Goal: Task Accomplishment & Management: Manage account settings

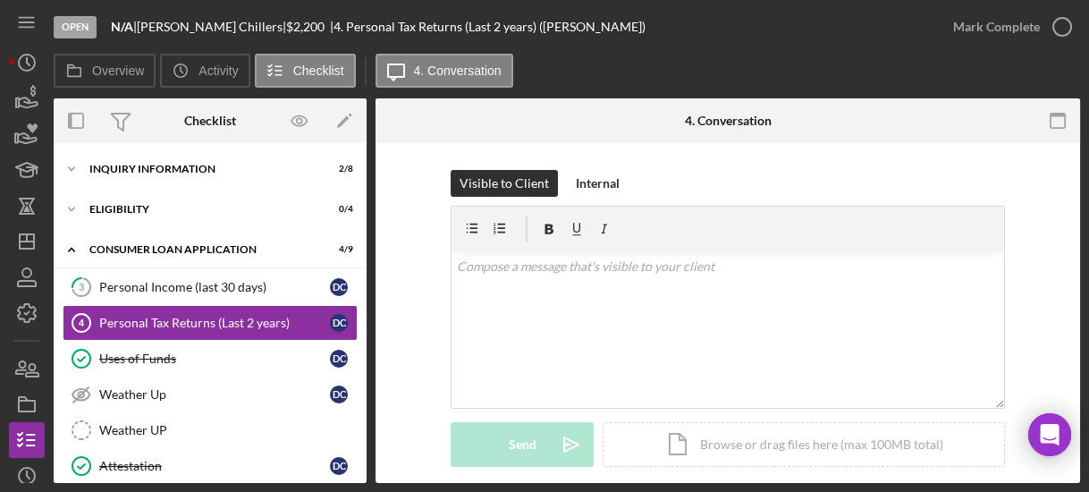
scroll to position [28, 0]
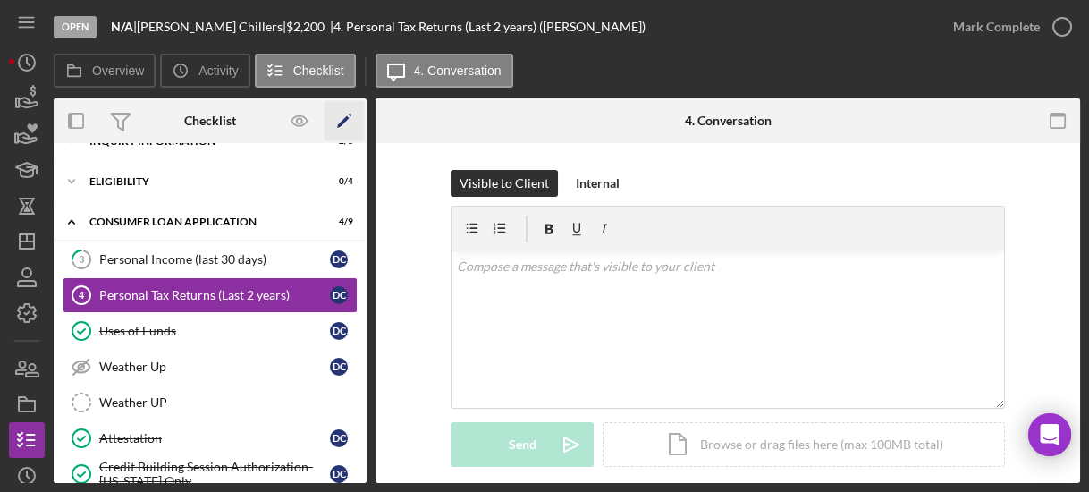
click at [364, 139] on icon "Icon/Edit" at bounding box center [345, 121] width 40 height 40
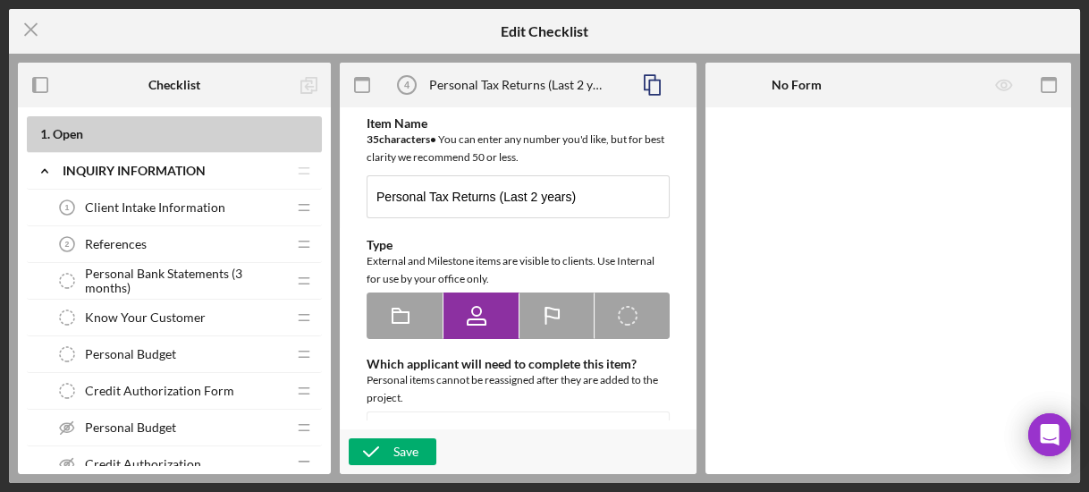
type textarea "<div>Please upload your last two years of personal tax returns.&nbsp; If you di…"
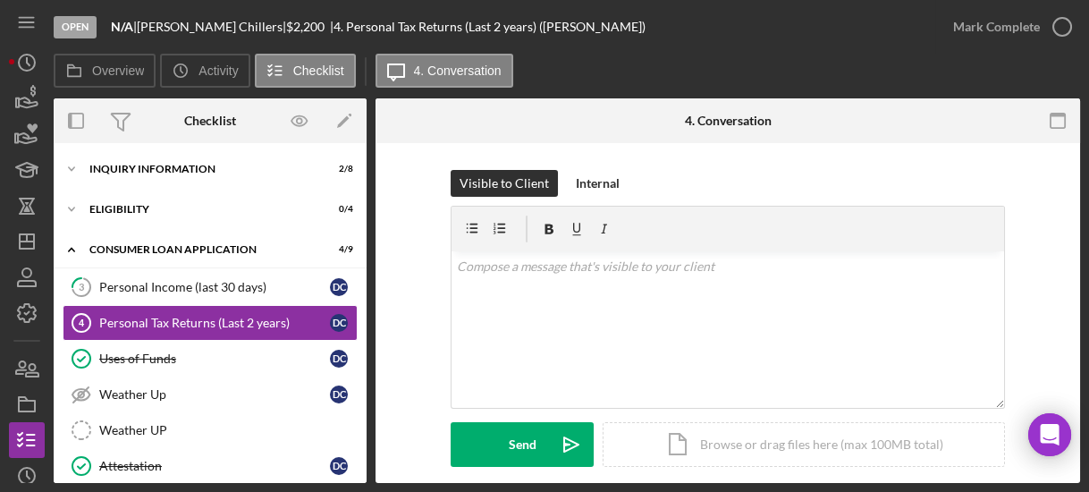
scroll to position [8, 0]
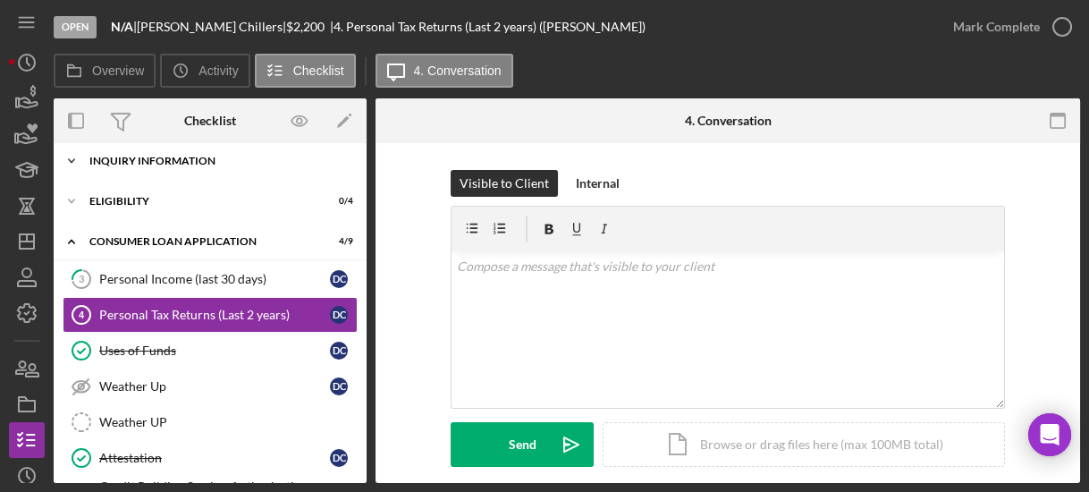
click at [76, 162] on icon "Icon/Expander" at bounding box center [72, 161] width 36 height 36
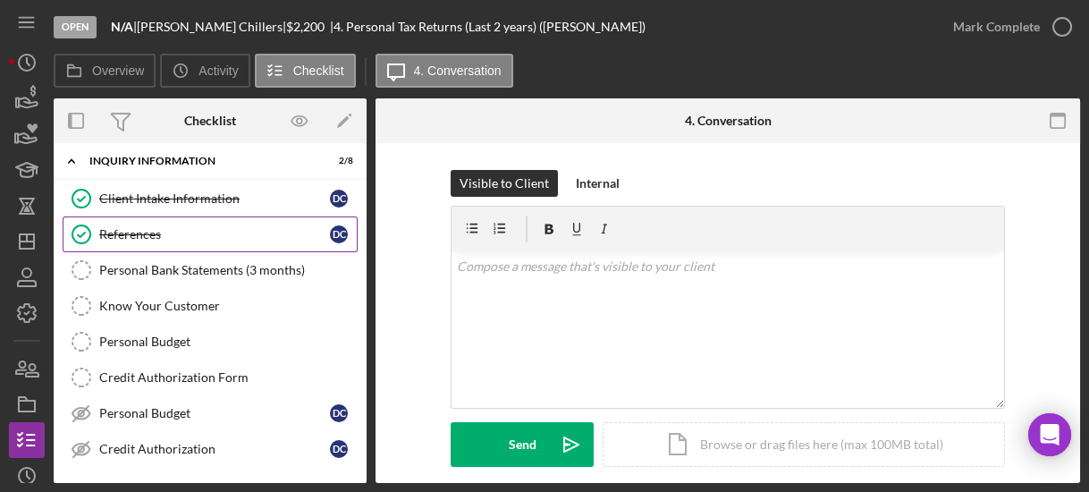
click at [106, 230] on div "References" at bounding box center [214, 234] width 231 height 14
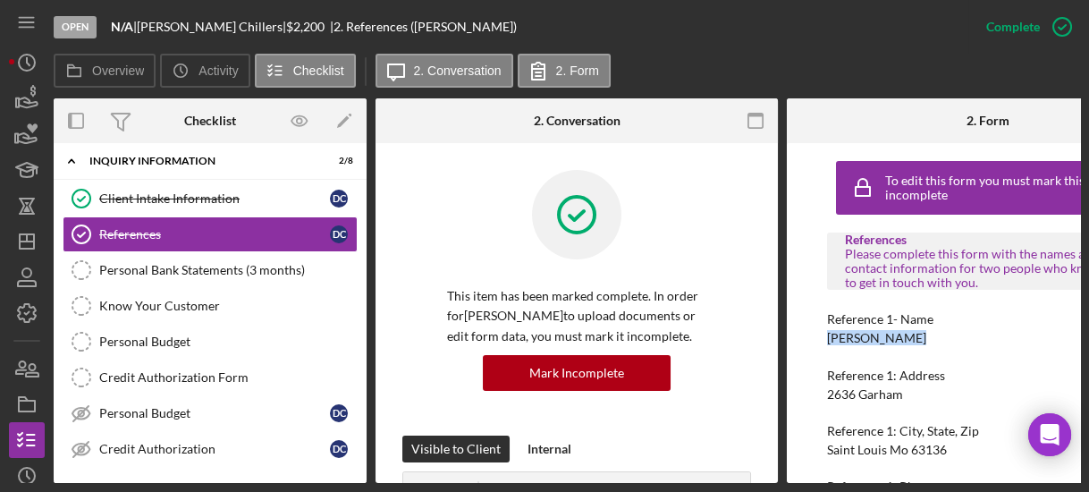
drag, startPoint x: 821, startPoint y: 334, endPoint x: 916, endPoint y: 332, distance: 95.7
click at [916, 332] on div "To edit this form you must mark this item incomplete References Please complete…" at bounding box center [988, 313] width 402 height 340
copy div "[PERSON_NAME]"
click at [185, 191] on div "Client Intake Information" at bounding box center [214, 198] width 231 height 14
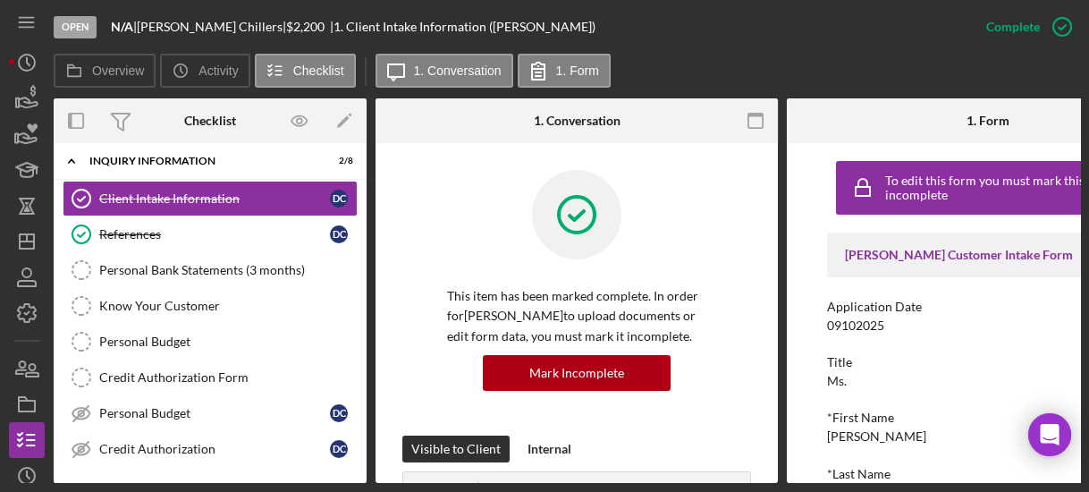
scroll to position [37, 0]
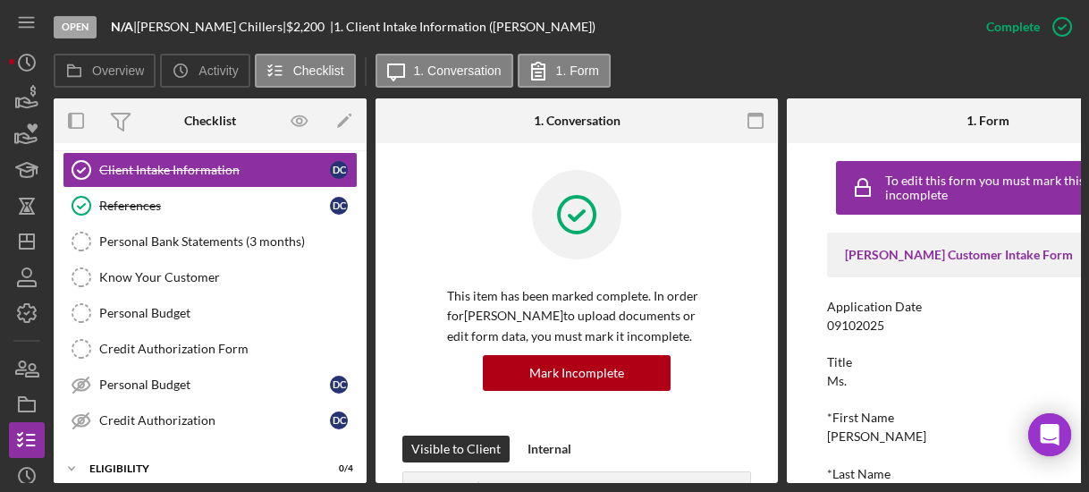
click at [811, 275] on div "To edit this form you must mark this item incomplete [PERSON_NAME] Customer Int…" at bounding box center [988, 313] width 402 height 340
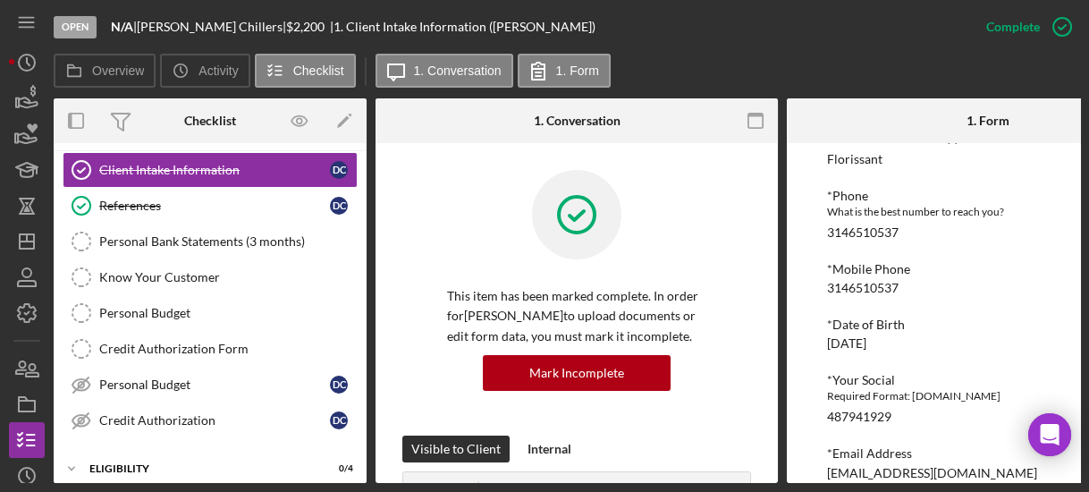
scroll to position [658, 0]
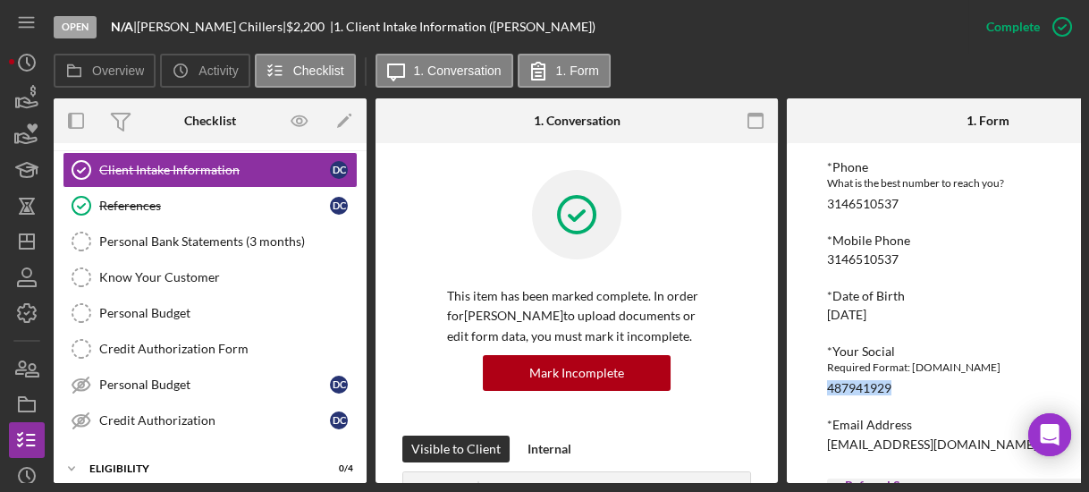
drag, startPoint x: 827, startPoint y: 393, endPoint x: 892, endPoint y: 386, distance: 65.6
click at [892, 386] on div "*Your Social Required Format: [DOMAIN_NAME] 487941929" at bounding box center [988, 369] width 322 height 51
copy div "487941929"
click at [806, 332] on div "To edit this form you must mark this item incomplete [PERSON_NAME] Customer Int…" at bounding box center [988, 313] width 402 height 340
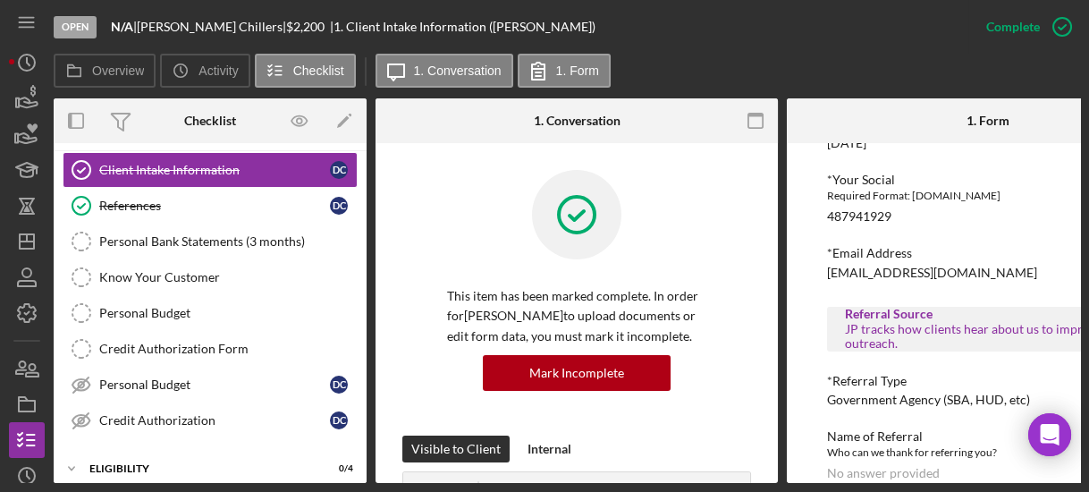
scroll to position [330, 0]
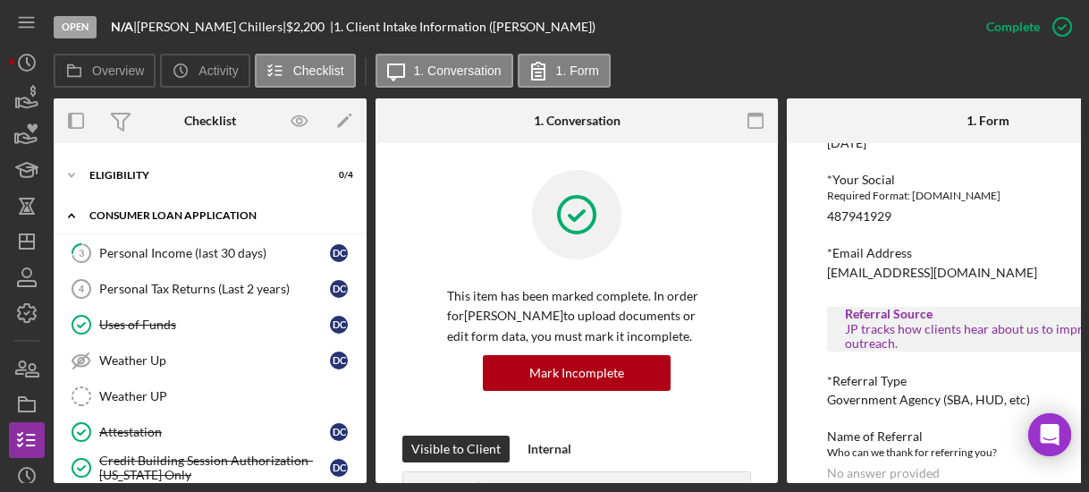
click at [73, 206] on icon "Icon/Expander" at bounding box center [72, 216] width 36 height 36
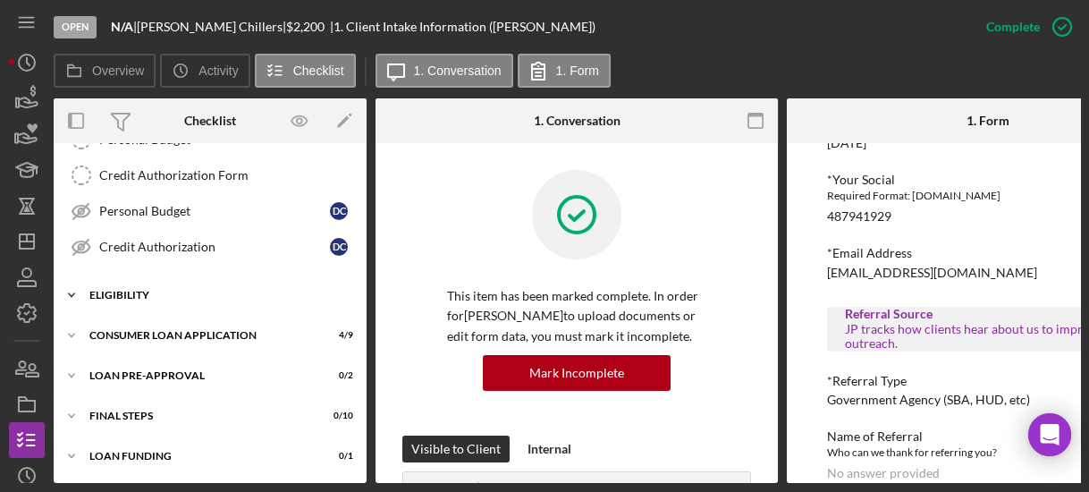
click at [77, 288] on icon "Icon/Expander" at bounding box center [72, 295] width 36 height 36
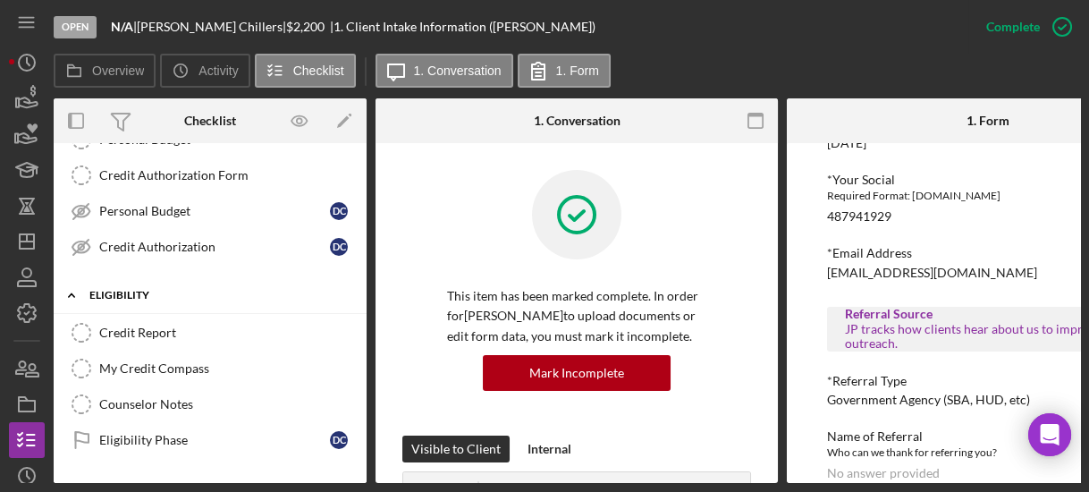
scroll to position [330, 0]
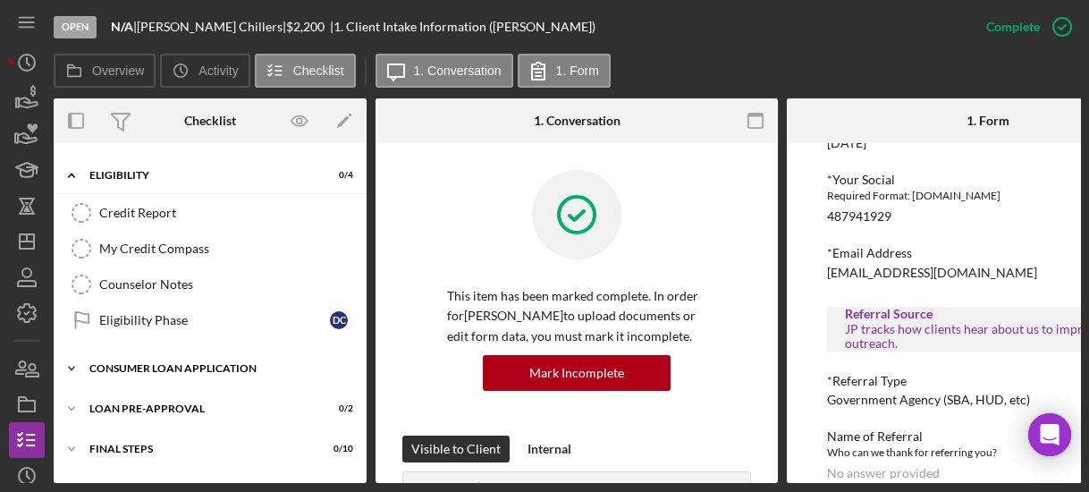
click at [76, 352] on icon "Icon/Expander" at bounding box center [72, 368] width 36 height 36
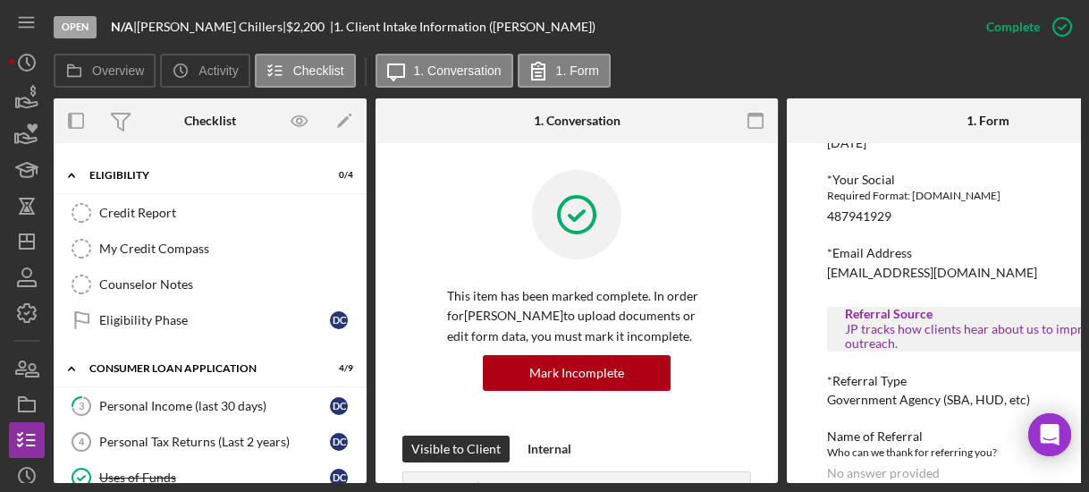
scroll to position [622, 0]
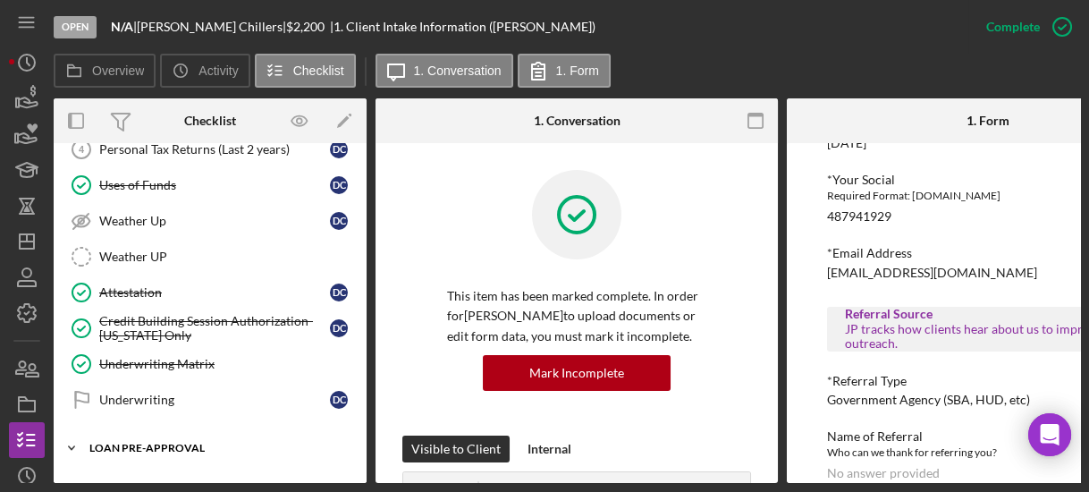
click at [74, 446] on polyline at bounding box center [71, 448] width 5 height 4
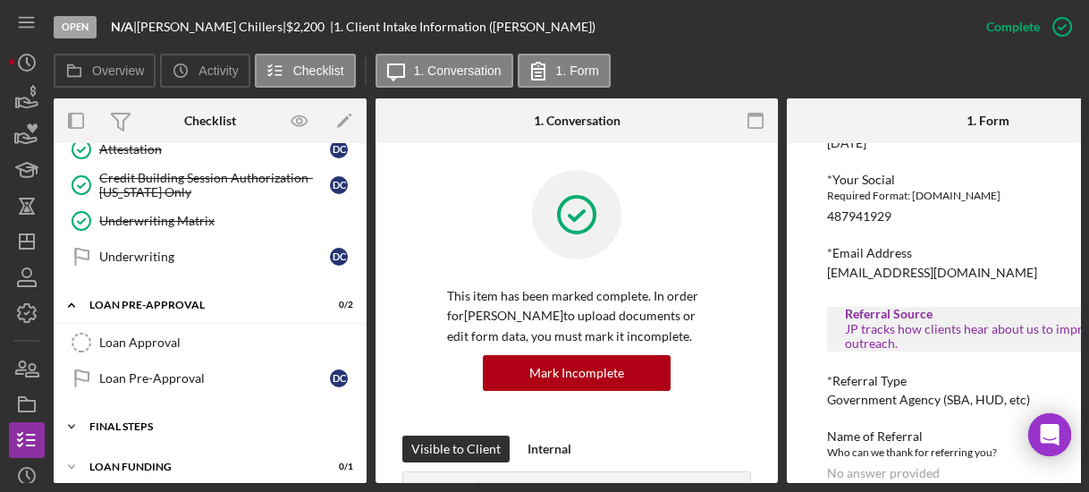
click at [72, 409] on icon "Icon/Expander" at bounding box center [72, 427] width 36 height 36
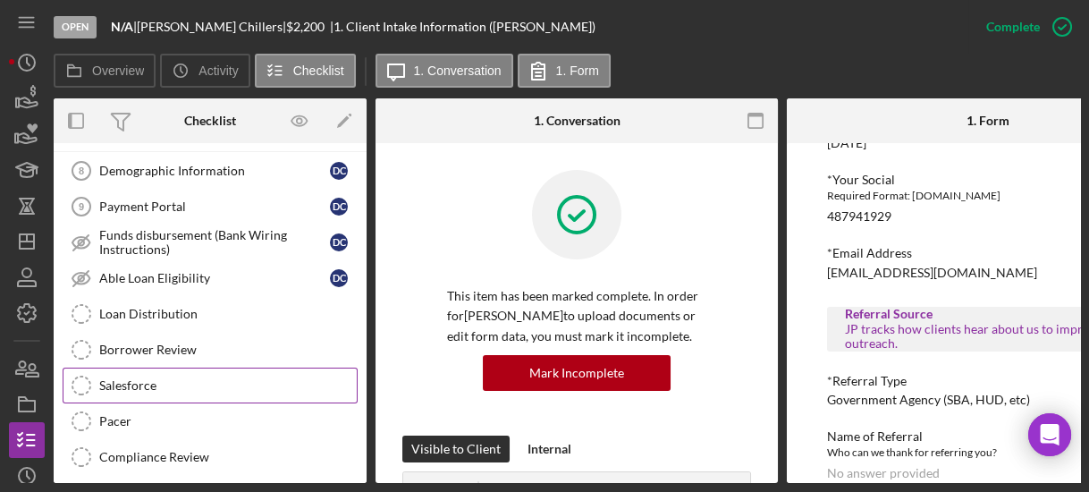
click at [125, 378] on div "Salesforce" at bounding box center [228, 385] width 258 height 14
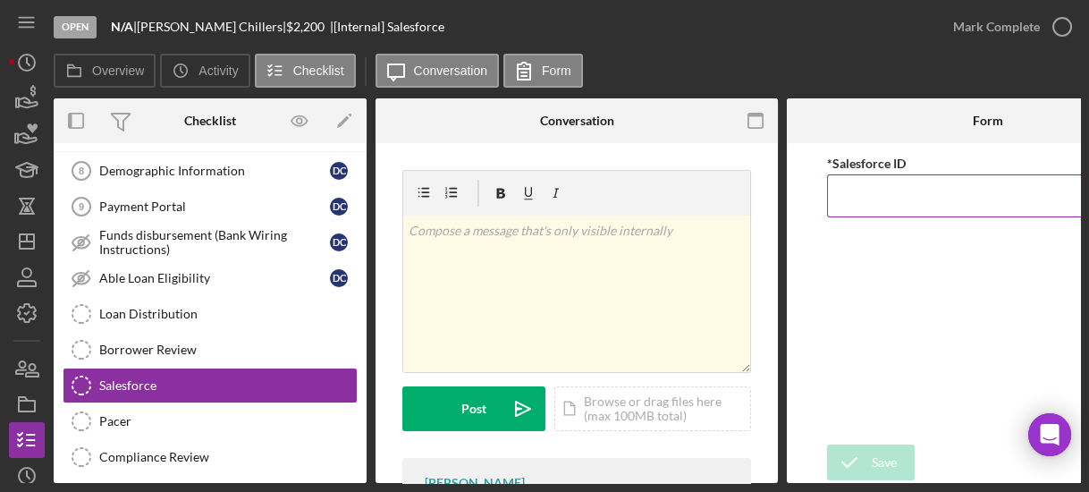
paste input "a0wPC000001hZJhYAM"
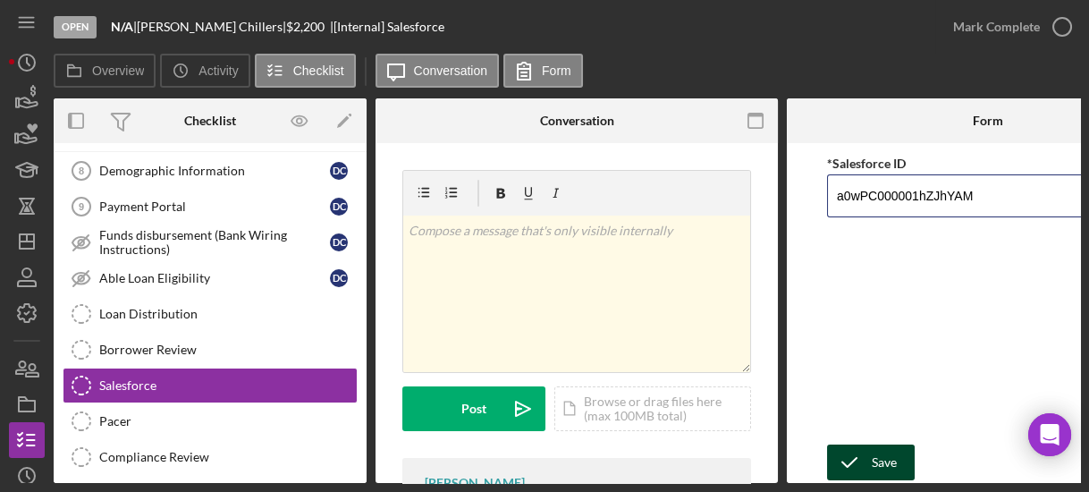
type input "a0wPC000001hZJhYAM"
click at [861, 449] on icon "submit" at bounding box center [849, 462] width 45 height 45
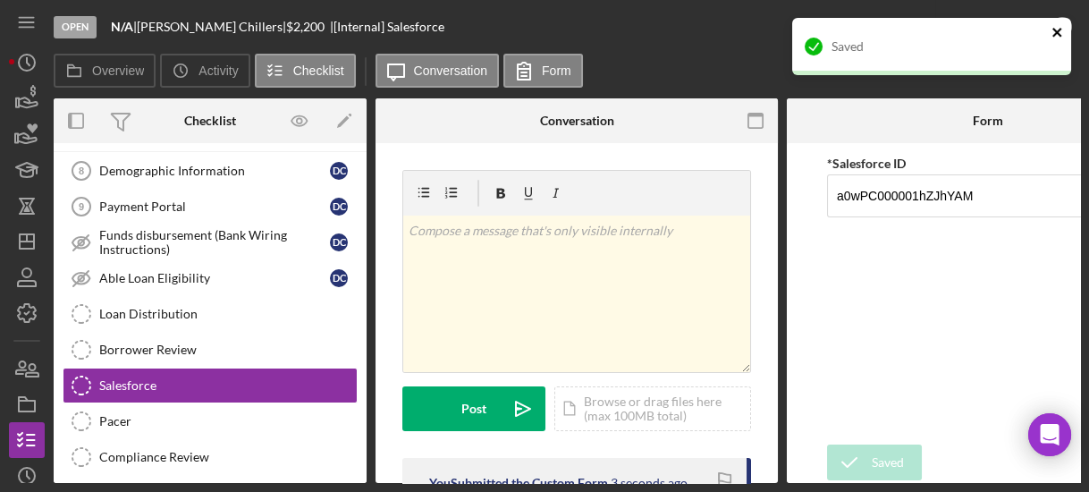
click at [1059, 36] on icon "close" at bounding box center [1057, 32] width 13 height 14
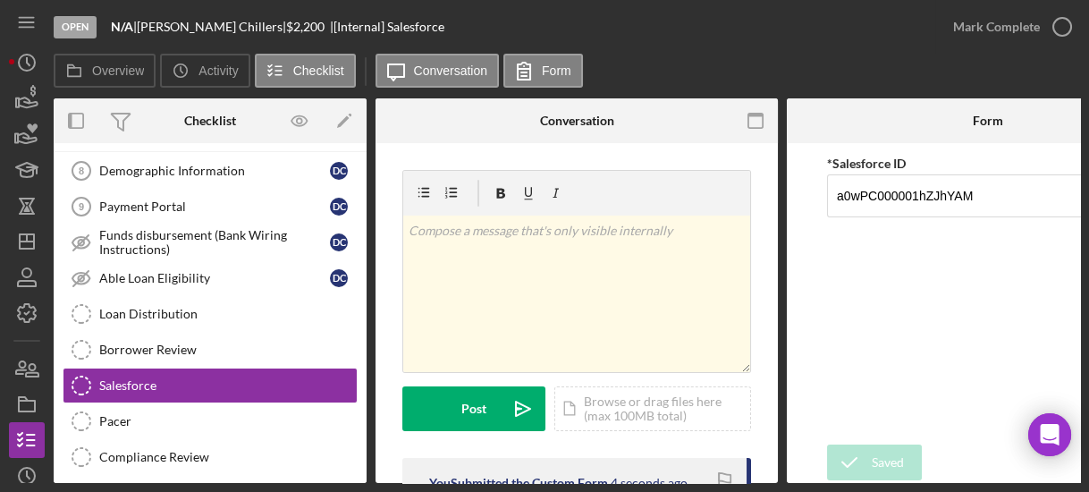
click at [0, 0] on icon "button" at bounding box center [0, 0] width 0 height 0
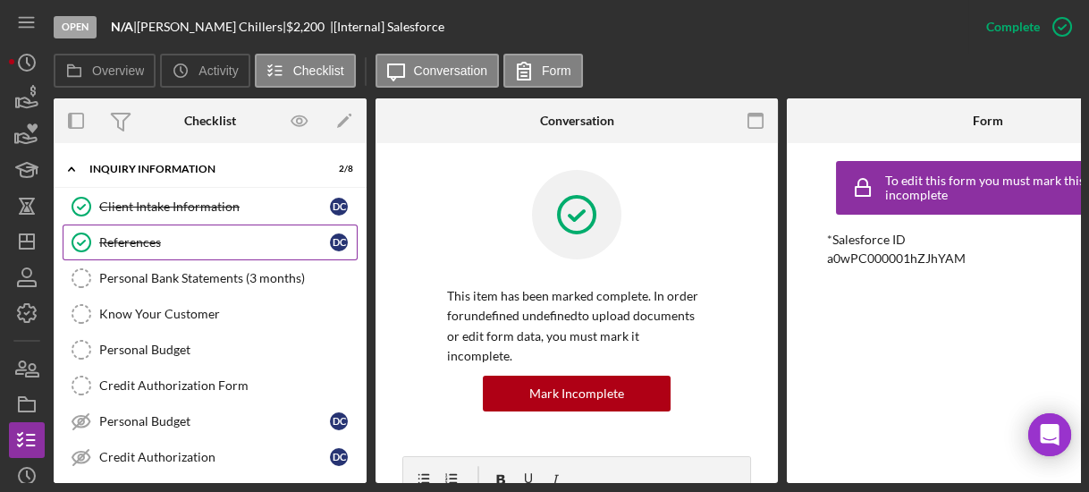
click at [165, 235] on div "References" at bounding box center [214, 242] width 231 height 14
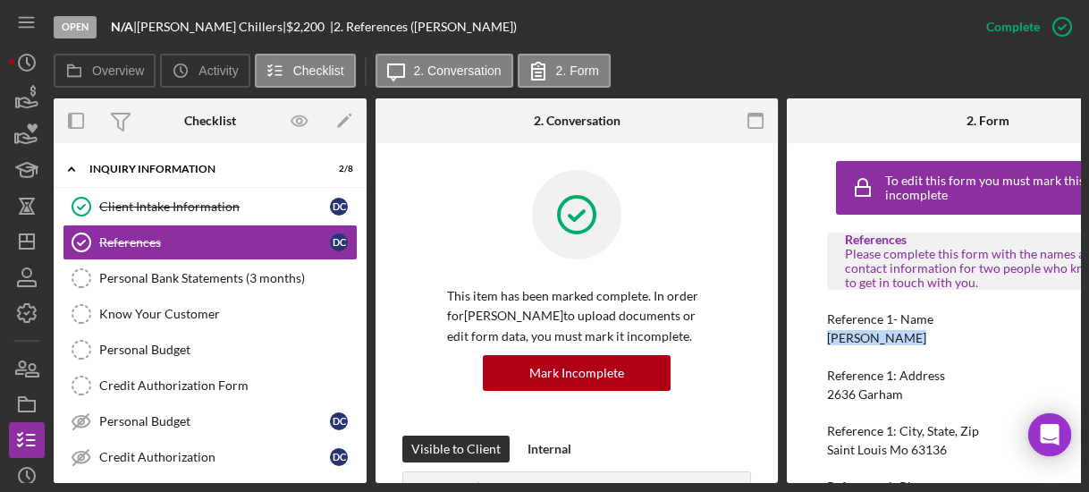
drag, startPoint x: 826, startPoint y: 344, endPoint x: 907, endPoint y: 338, distance: 80.7
click at [907, 338] on div "Reference 1- Name [PERSON_NAME]" at bounding box center [988, 328] width 322 height 33
copy div "[PERSON_NAME]"
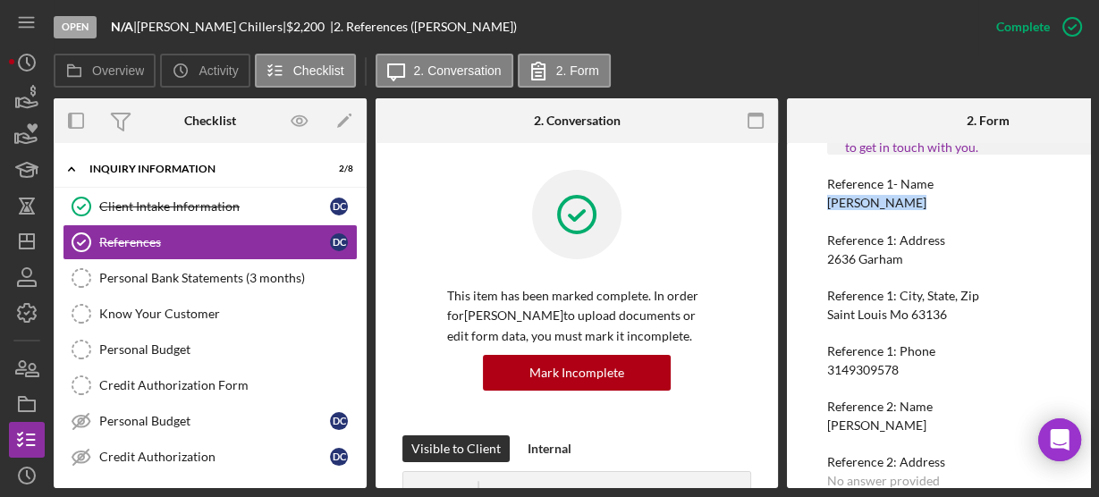
scroll to position [164, 0]
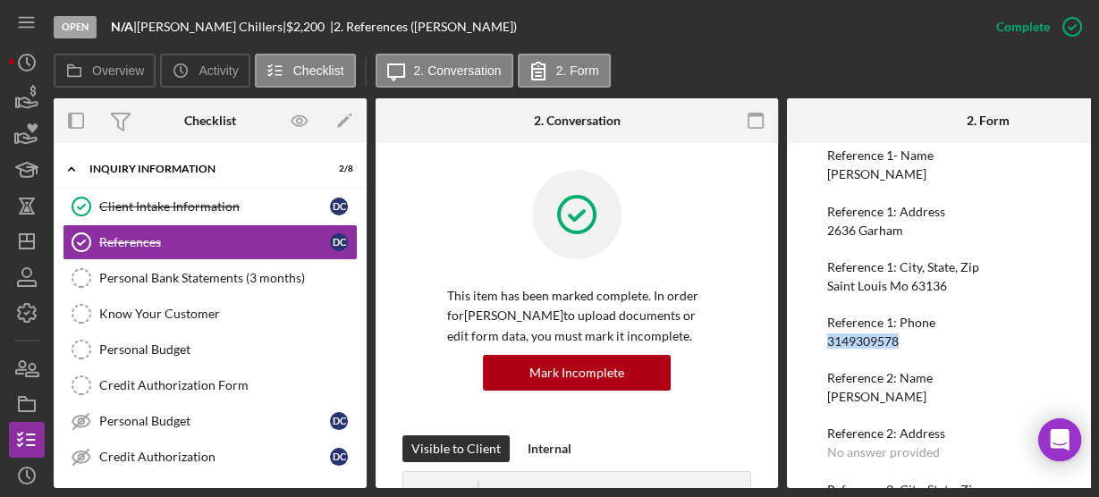
drag, startPoint x: 823, startPoint y: 346, endPoint x: 905, endPoint y: 345, distance: 82.3
click at [905, 345] on div "To edit this form you must mark this item incomplete References Please complete…" at bounding box center [988, 315] width 402 height 345
copy div "3149309578"
drag, startPoint x: 822, startPoint y: 173, endPoint x: 974, endPoint y: 169, distance: 152.0
click at [974, 169] on div "To edit this form you must mark this item incomplete References Please complete…" at bounding box center [988, 315] width 402 height 345
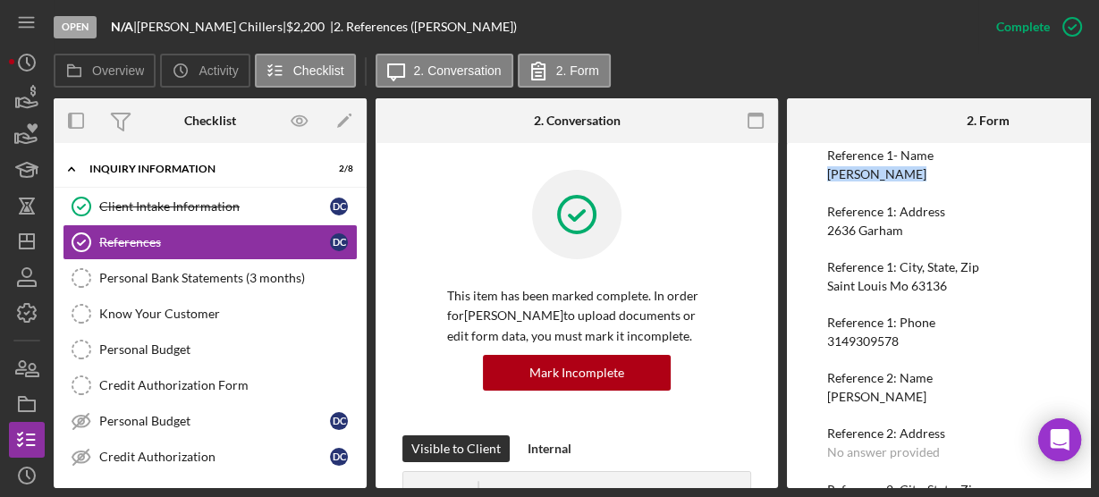
copy div "[PERSON_NAME]"
drag, startPoint x: 816, startPoint y: 340, endPoint x: 917, endPoint y: 340, distance: 101.0
click at [917, 340] on div "To edit this form you must mark this item incomplete References Please complete…" at bounding box center [988, 315] width 402 height 345
click at [855, 344] on div "3149309578" at bounding box center [863, 341] width 72 height 14
drag, startPoint x: 896, startPoint y: 344, endPoint x: 820, endPoint y: 338, distance: 76.3
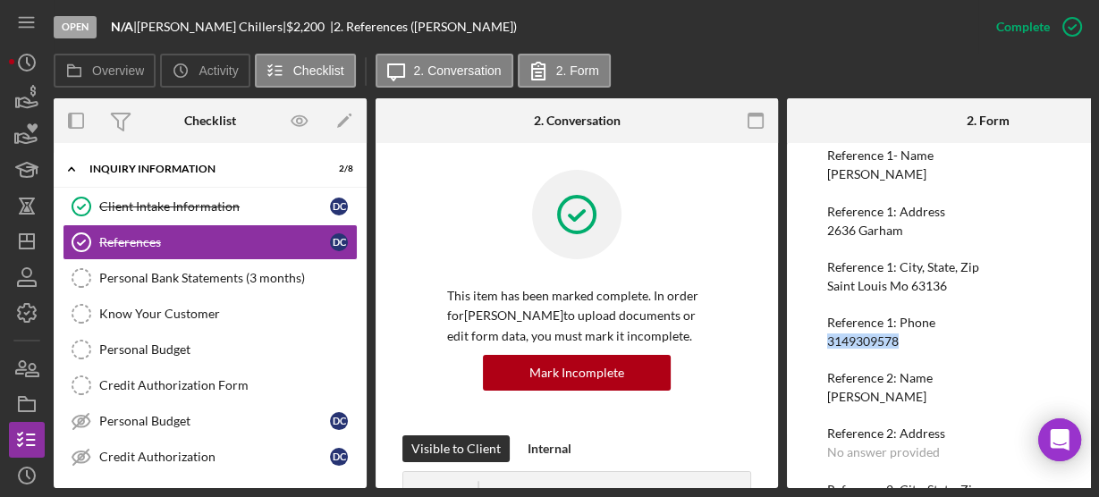
click at [820, 338] on div "To edit this form you must mark this item incomplete References Please complete…" at bounding box center [988, 315] width 402 height 345
copy div "3149309578"
drag, startPoint x: 823, startPoint y: 396, endPoint x: 896, endPoint y: 403, distance: 72.8
click at [896, 403] on div "To edit this form you must mark this item incomplete References Please complete…" at bounding box center [988, 315] width 402 height 345
drag, startPoint x: 916, startPoint y: 400, endPoint x: 822, endPoint y: 403, distance: 94.8
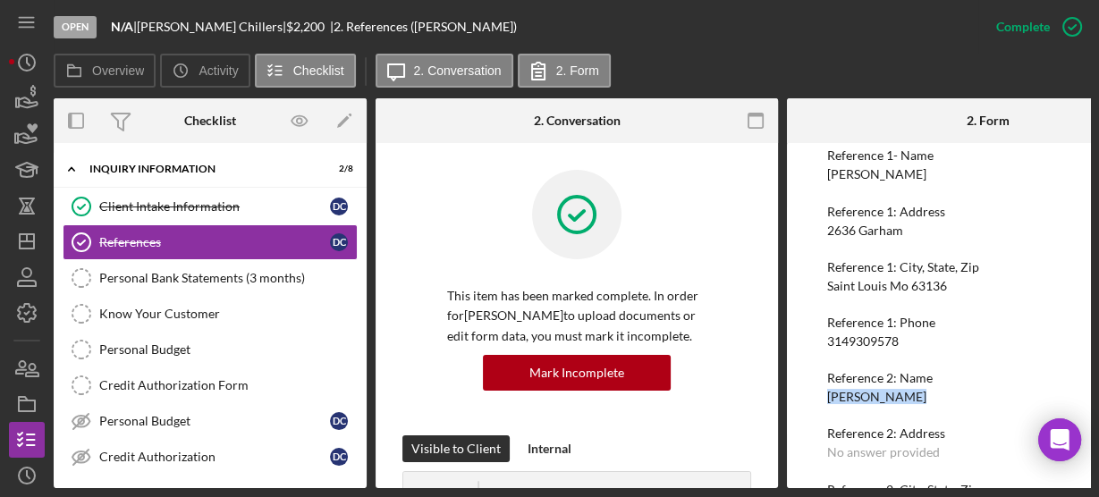
click at [822, 403] on div "To edit this form you must mark this item incomplete References Please complete…" at bounding box center [988, 315] width 402 height 345
copy div "[PERSON_NAME]"
click at [984, 400] on div "Reference 2: Name [PERSON_NAME]" at bounding box center [988, 387] width 322 height 33
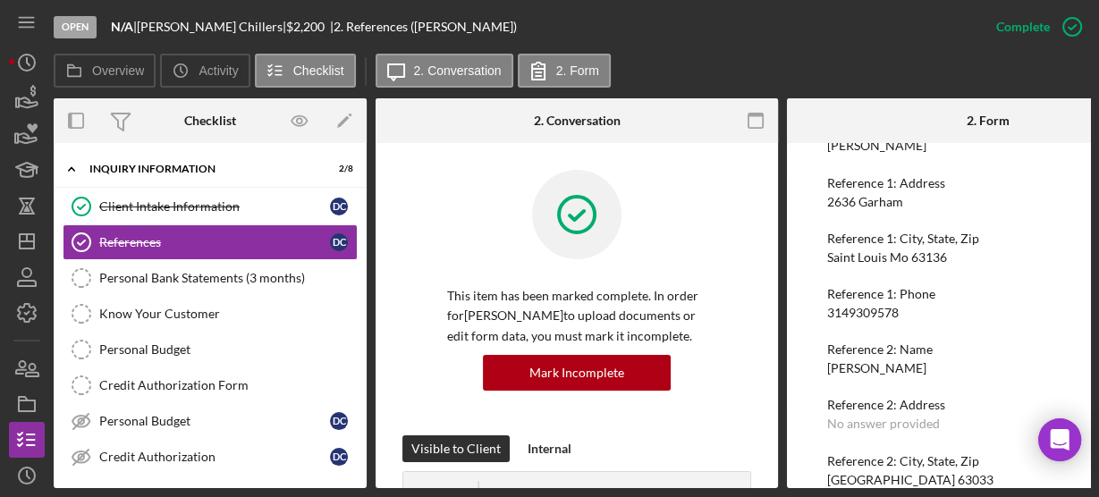
scroll to position [278, 0]
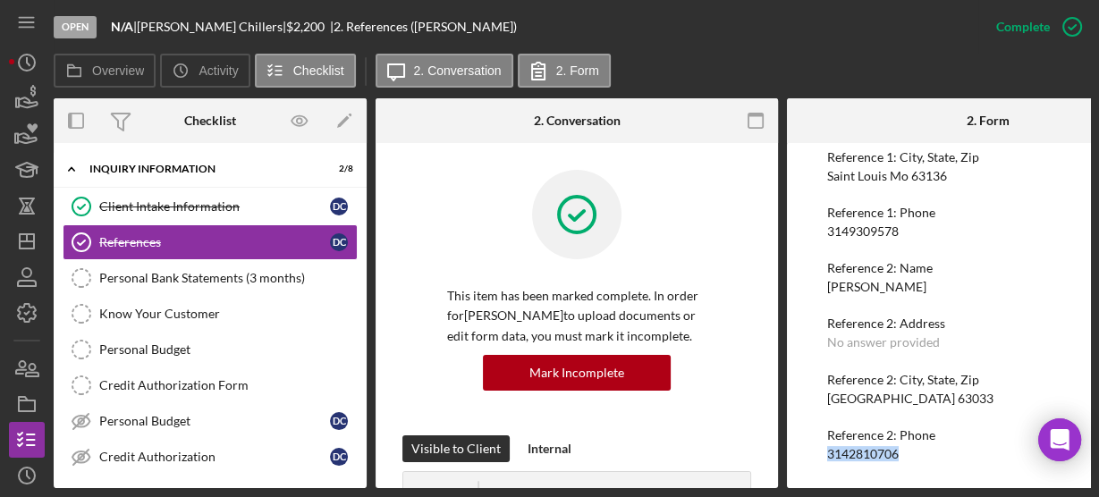
drag, startPoint x: 901, startPoint y: 452, endPoint x: 813, endPoint y: 453, distance: 88.5
click at [813, 453] on div "To edit this form you must mark this item incomplete References Please complete…" at bounding box center [988, 315] width 402 height 345
copy div "3142810706"
click at [78, 166] on icon "Icon/Expander" at bounding box center [72, 169] width 36 height 36
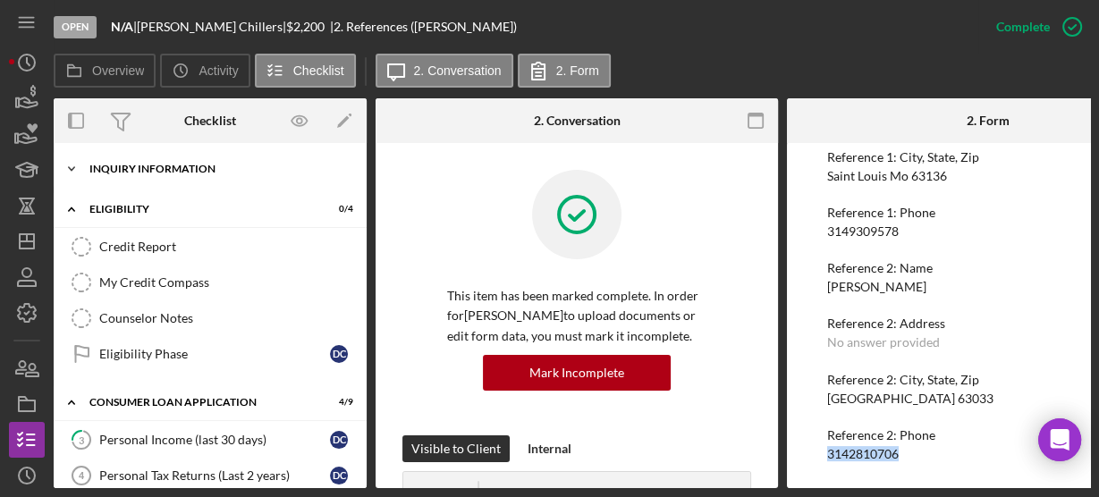
click at [78, 166] on icon "Icon/Expander" at bounding box center [72, 169] width 36 height 36
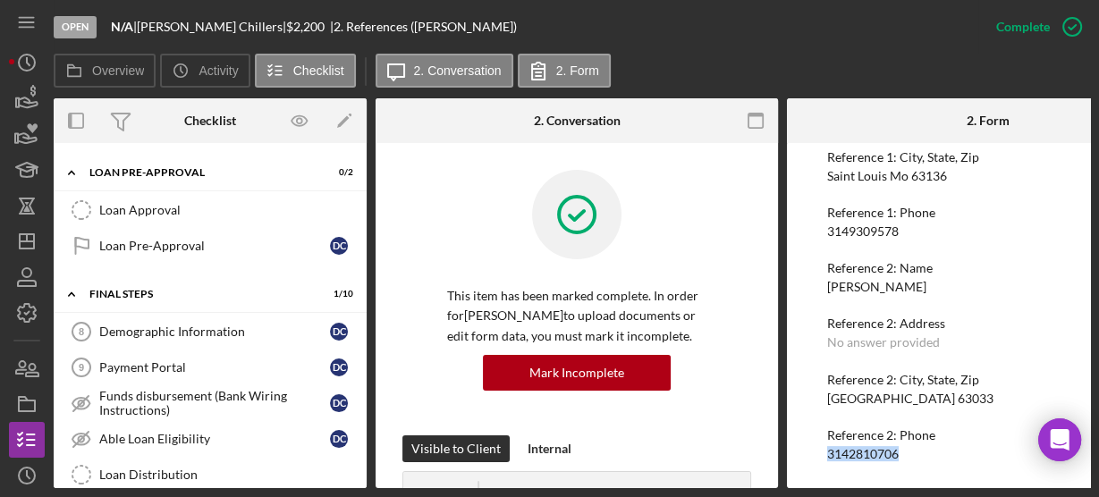
scroll to position [926, 0]
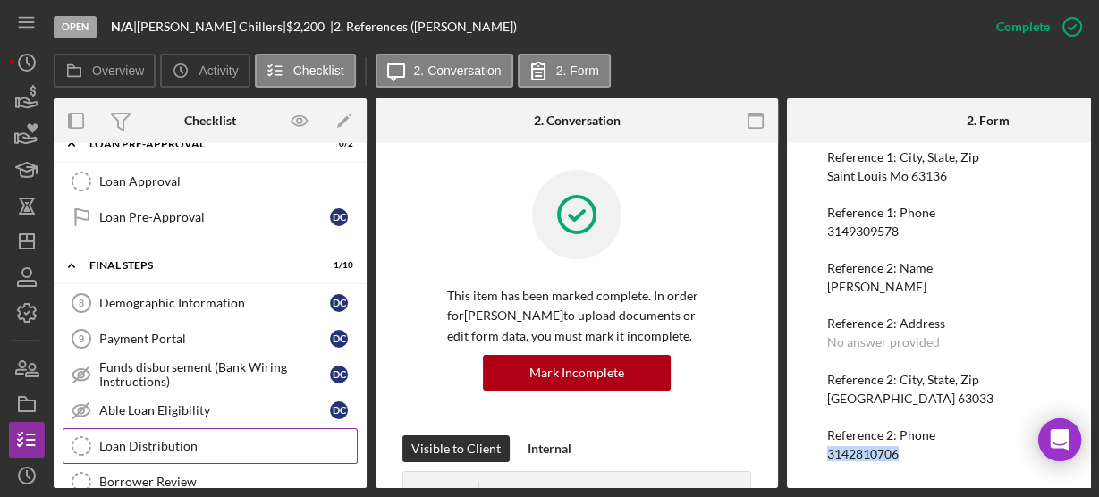
click at [182, 439] on div "Loan Distribution" at bounding box center [228, 446] width 258 height 14
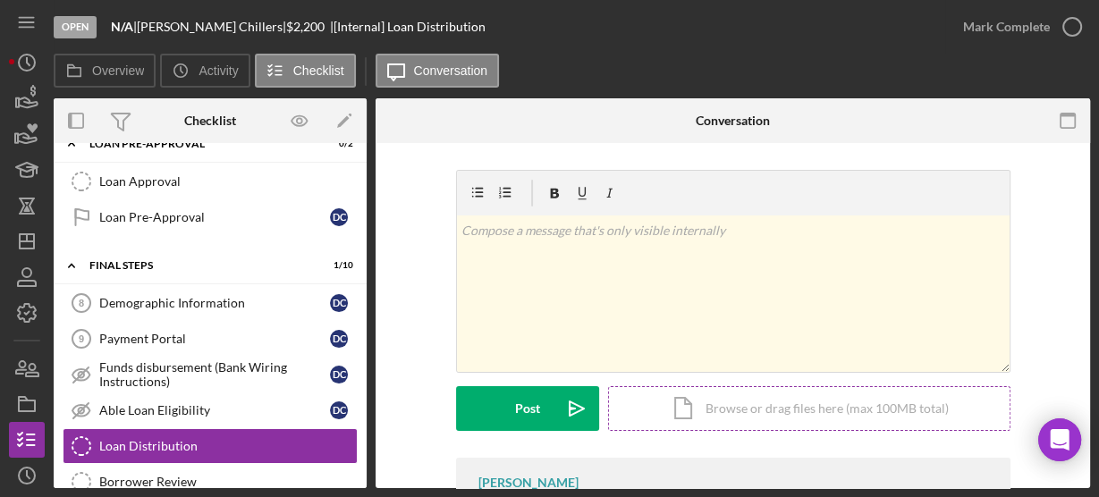
click at [761, 410] on div "Icon/Document Browse or drag files here (max 100MB total) Tap to choose files o…" at bounding box center [809, 408] width 402 height 45
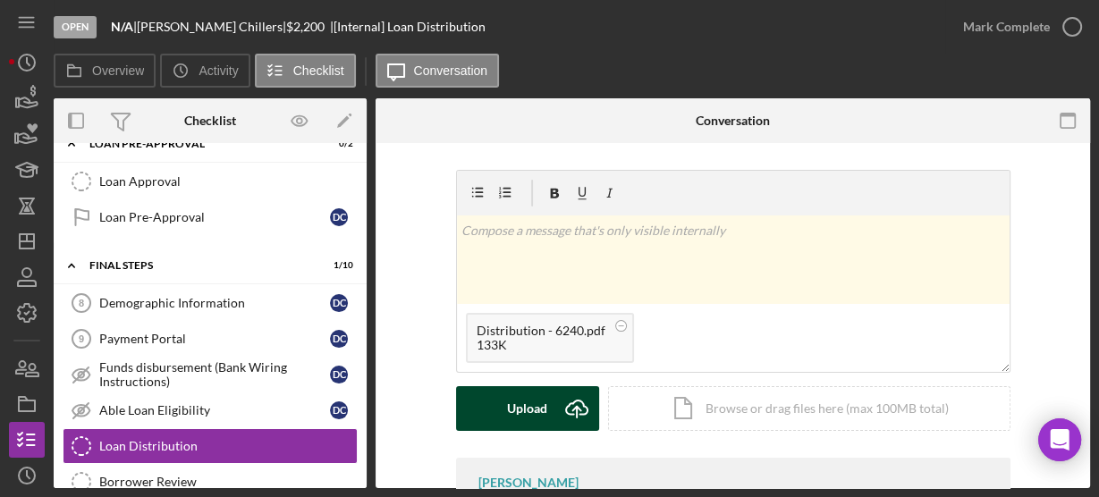
click at [542, 395] on div "Upload" at bounding box center [527, 408] width 40 height 45
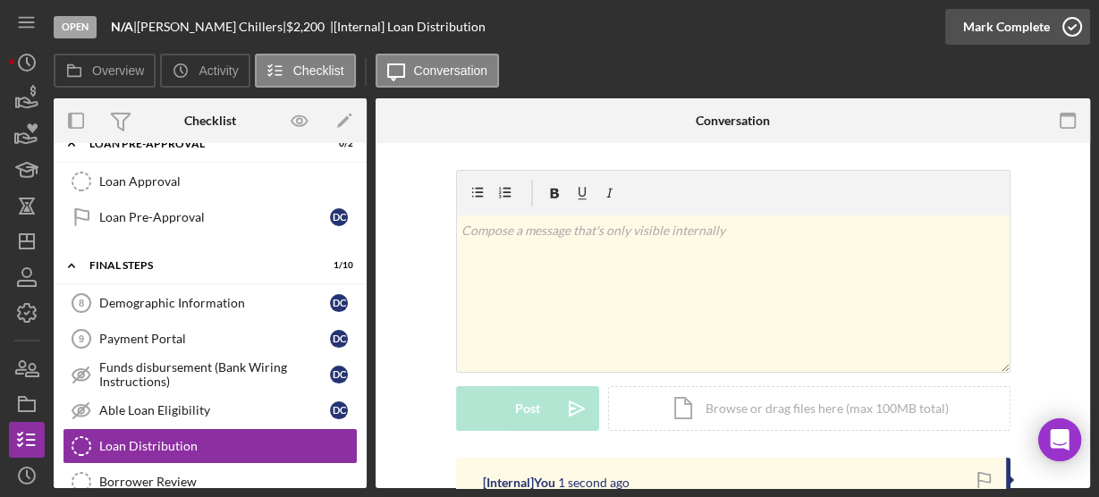
click at [1068, 31] on icon "button" at bounding box center [1072, 26] width 45 height 45
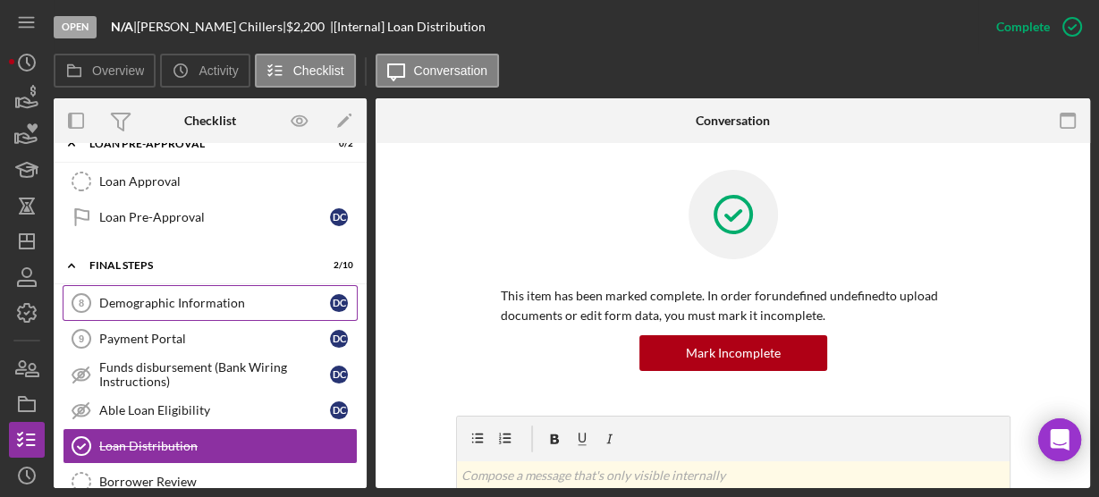
click at [220, 300] on link "Demographic Information 8 Demographic Information D C" at bounding box center [210, 303] width 295 height 36
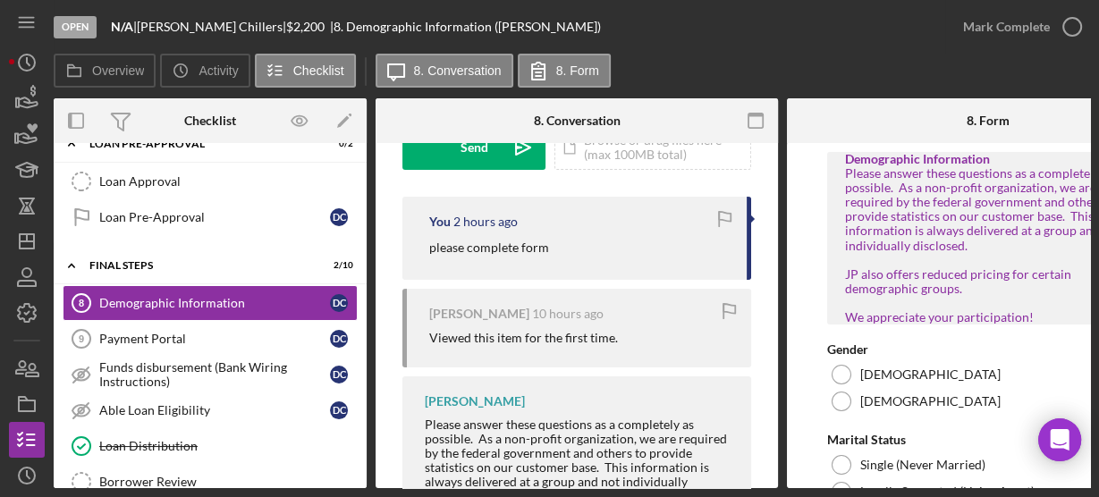
scroll to position [1121, 0]
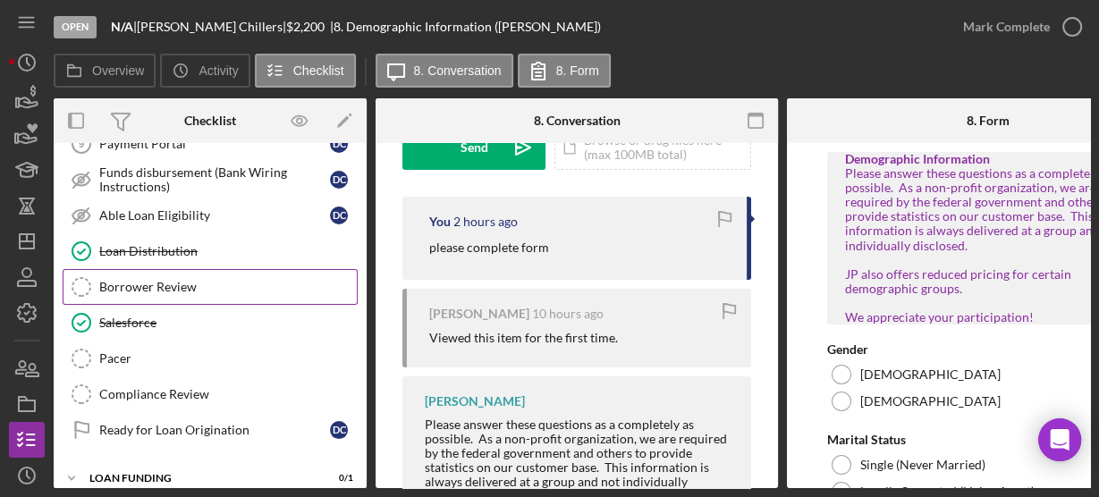
click at [115, 276] on link "Borrower Review Borrower Review" at bounding box center [210, 287] width 295 height 36
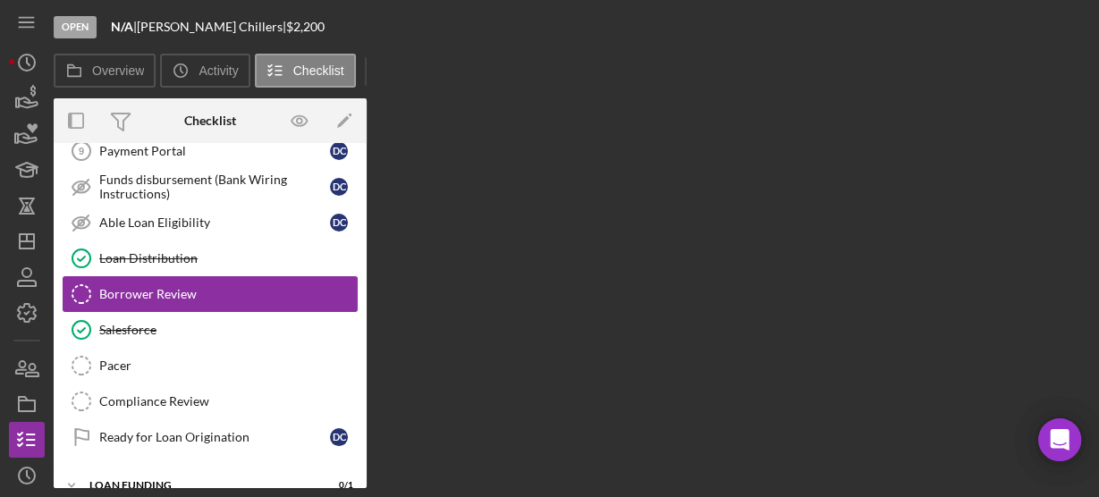
click at [115, 287] on div "Borrower Review" at bounding box center [228, 294] width 258 height 14
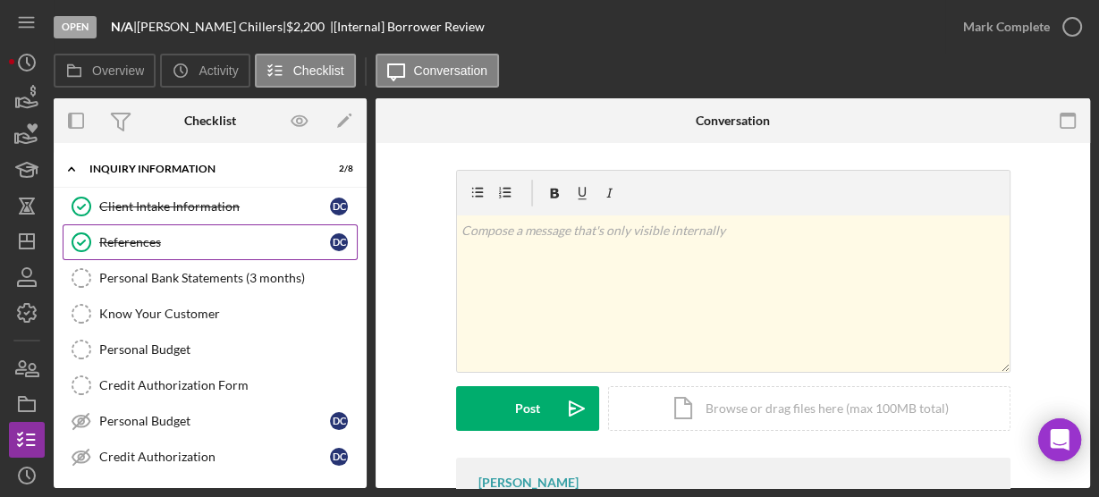
click at [233, 257] on link "References References D C" at bounding box center [210, 242] width 295 height 36
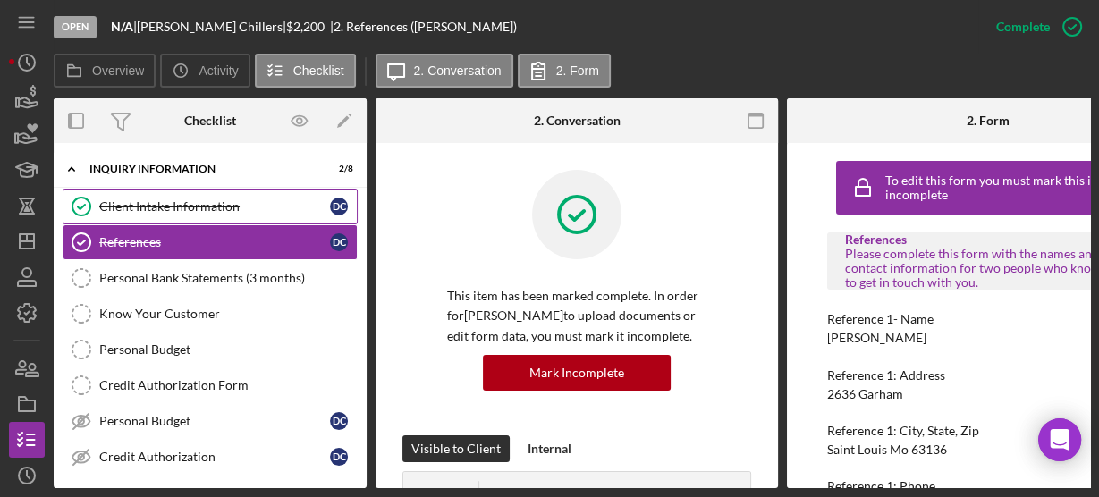
click at [261, 204] on div "Client Intake Information" at bounding box center [214, 206] width 231 height 14
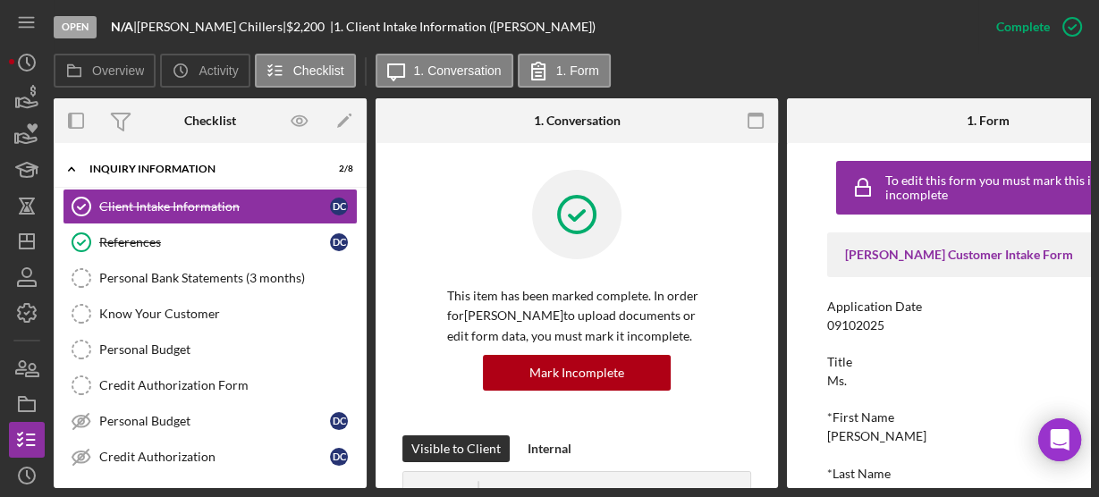
click at [812, 287] on div "To edit this form you must mark this item incomplete [PERSON_NAME] Customer Int…" at bounding box center [988, 315] width 402 height 345
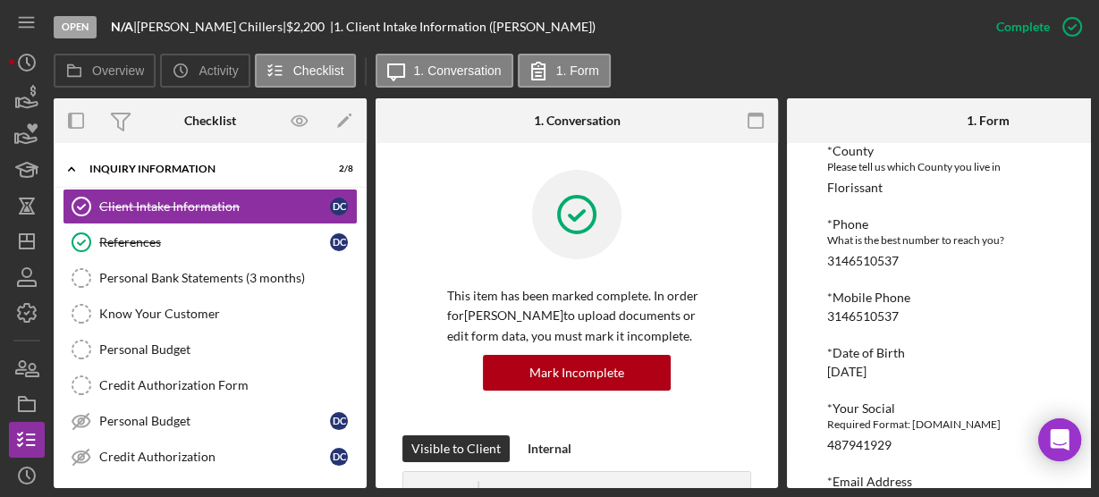
scroll to position [629, 0]
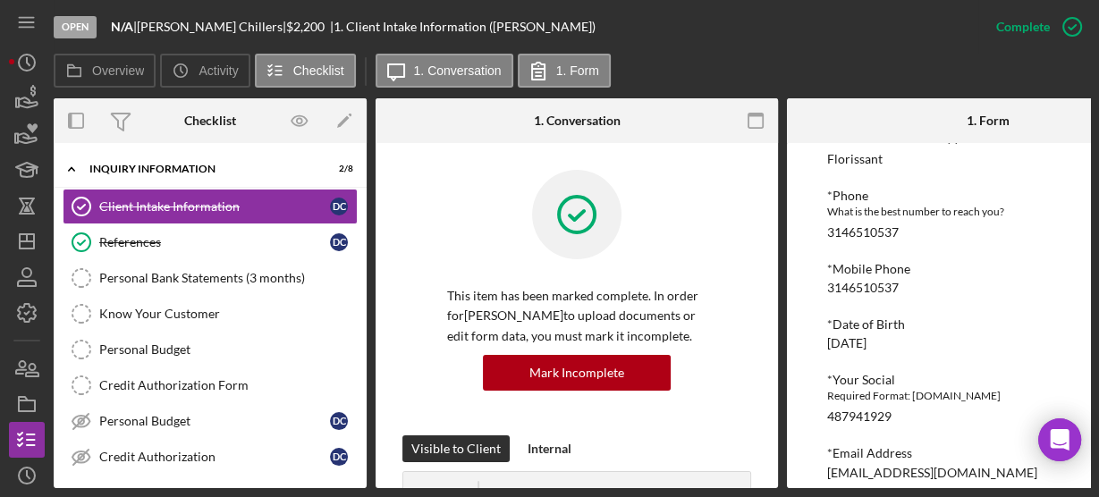
click at [812, 287] on div "To edit this form you must mark this item incomplete [PERSON_NAME] Customer Int…" at bounding box center [988, 315] width 402 height 345
drag, startPoint x: 825, startPoint y: 420, endPoint x: 905, endPoint y: 422, distance: 79.6
click at [905, 422] on div "To edit this form you must mark this item incomplete [PERSON_NAME] Customer Int…" at bounding box center [988, 315] width 402 height 345
copy div "487941929"
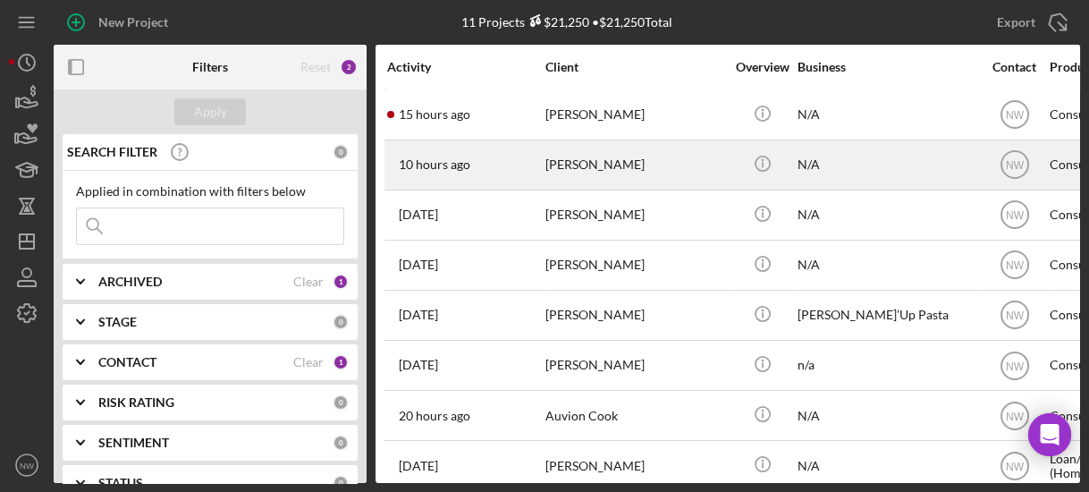
click at [550, 165] on div "[PERSON_NAME]" at bounding box center [634, 164] width 179 height 47
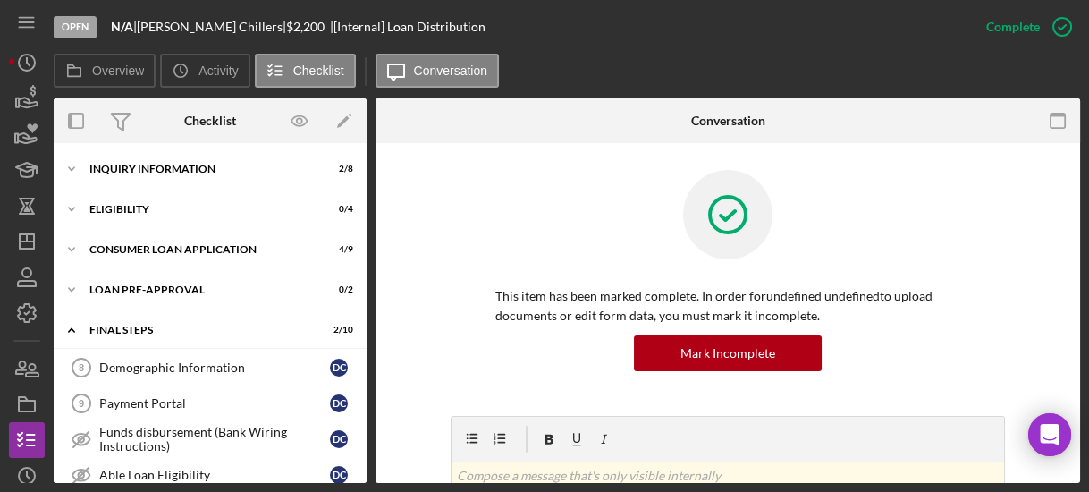
scroll to position [193, 0]
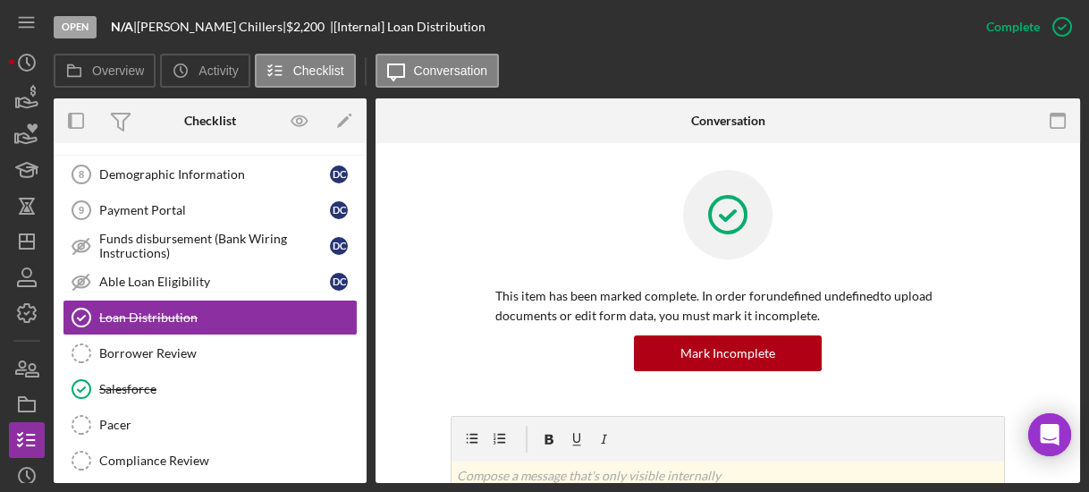
click at [74, 31] on div "Open" at bounding box center [75, 27] width 43 height 22
click at [106, 79] on button "Overview" at bounding box center [105, 71] width 102 height 34
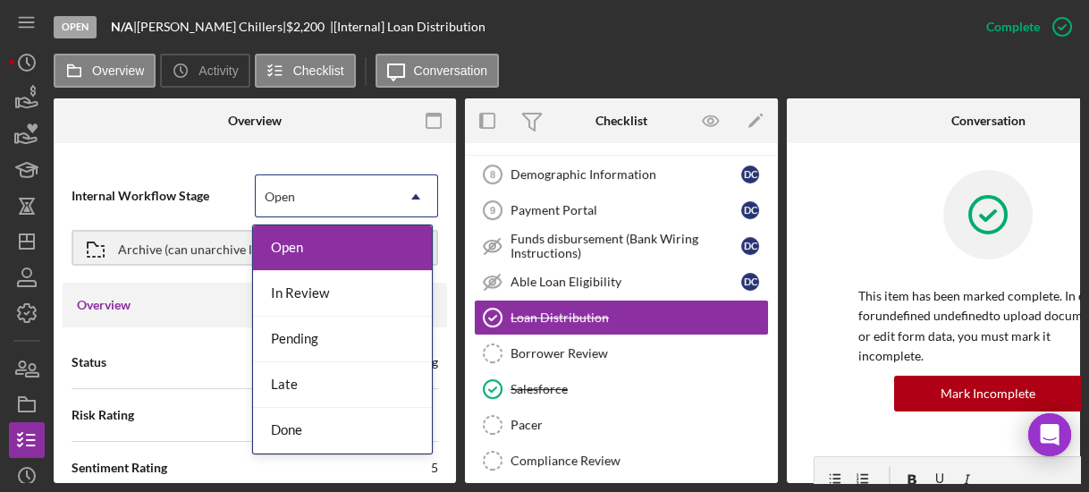
click at [407, 199] on icon "Icon/Dropdown Arrow" at bounding box center [415, 196] width 43 height 43
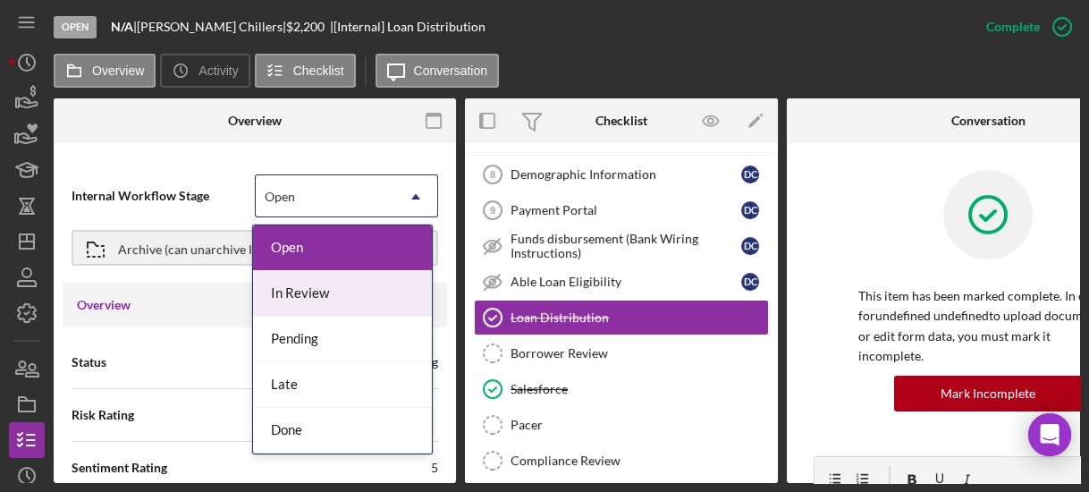
click at [334, 283] on div "In Review" at bounding box center [342, 294] width 179 height 46
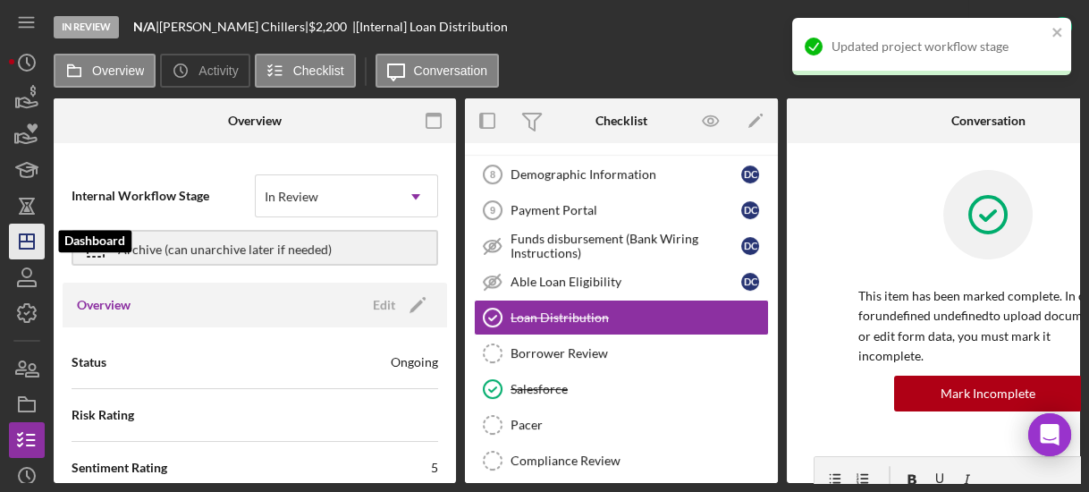
click at [33, 240] on polygon "button" at bounding box center [27, 241] width 14 height 14
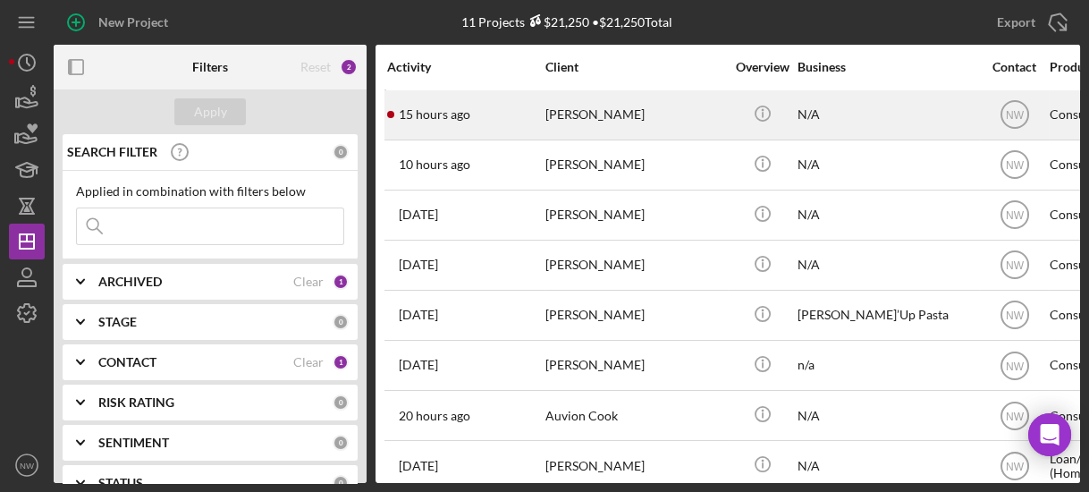
click at [582, 115] on div "[PERSON_NAME]" at bounding box center [634, 114] width 179 height 47
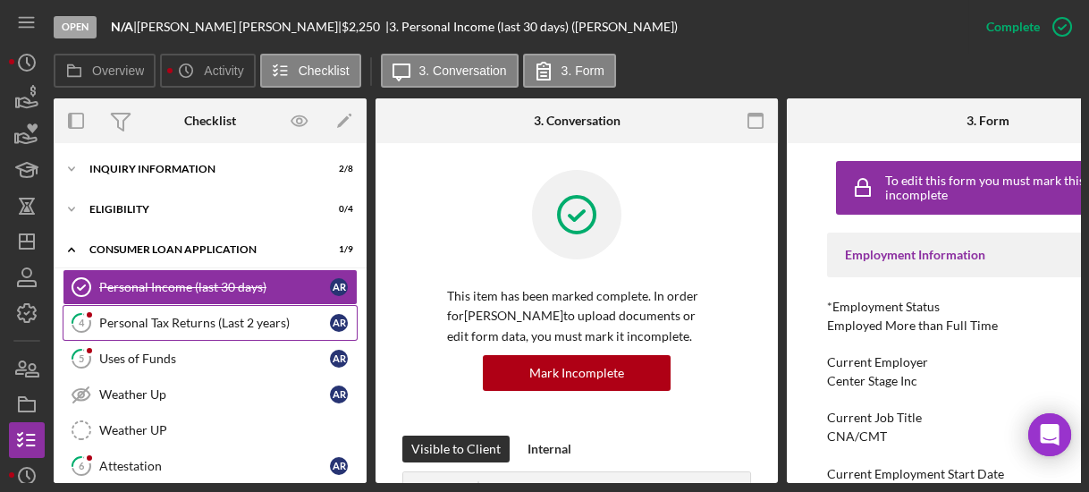
click at [160, 316] on div "Personal Tax Returns (Last 2 years)" at bounding box center [214, 323] width 231 height 14
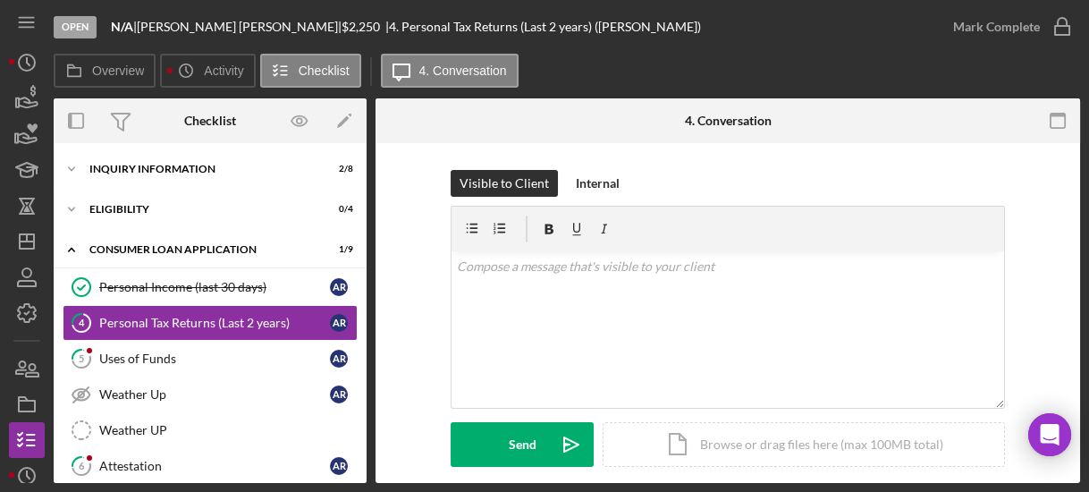
click at [434, 139] on div at bounding box center [493, 120] width 235 height 45
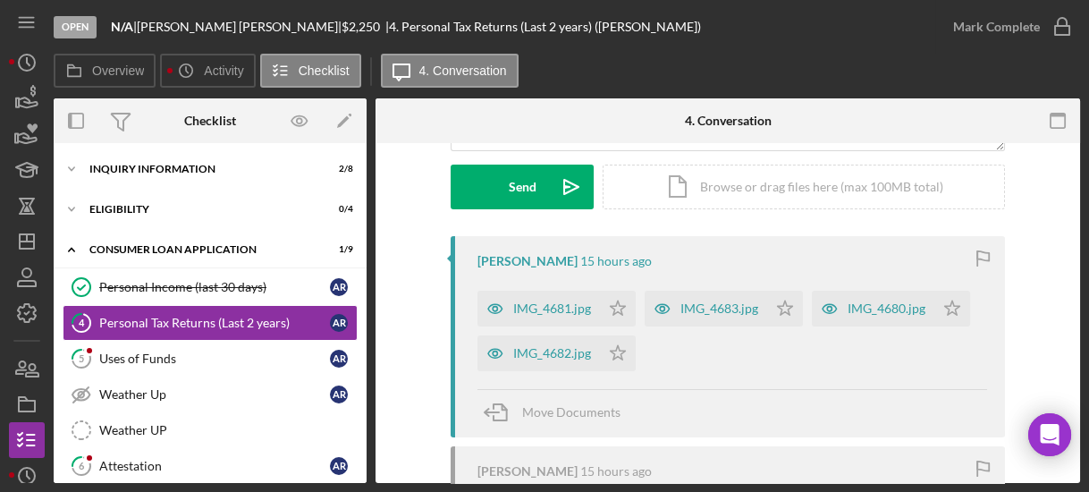
scroll to position [286, 0]
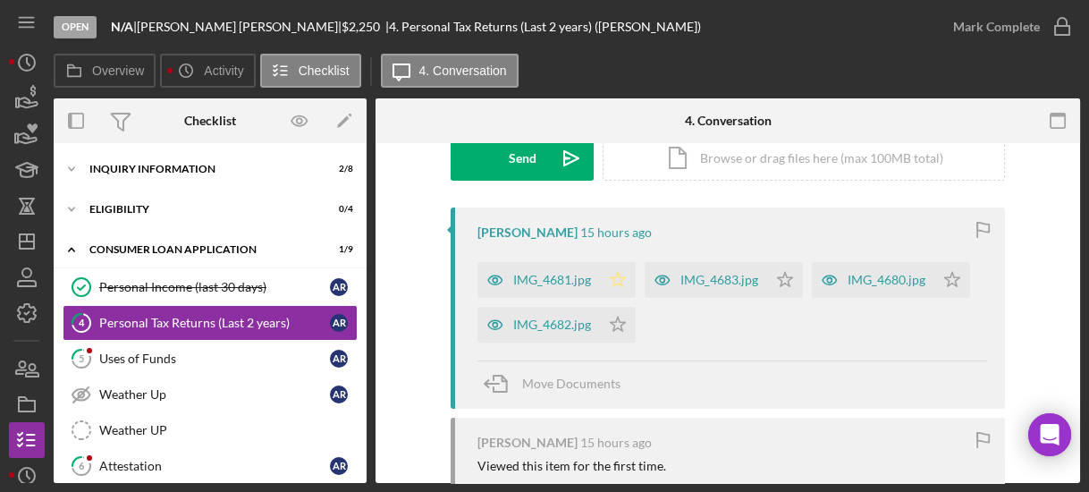
click at [619, 279] on polygon "button" at bounding box center [618, 279] width 15 height 14
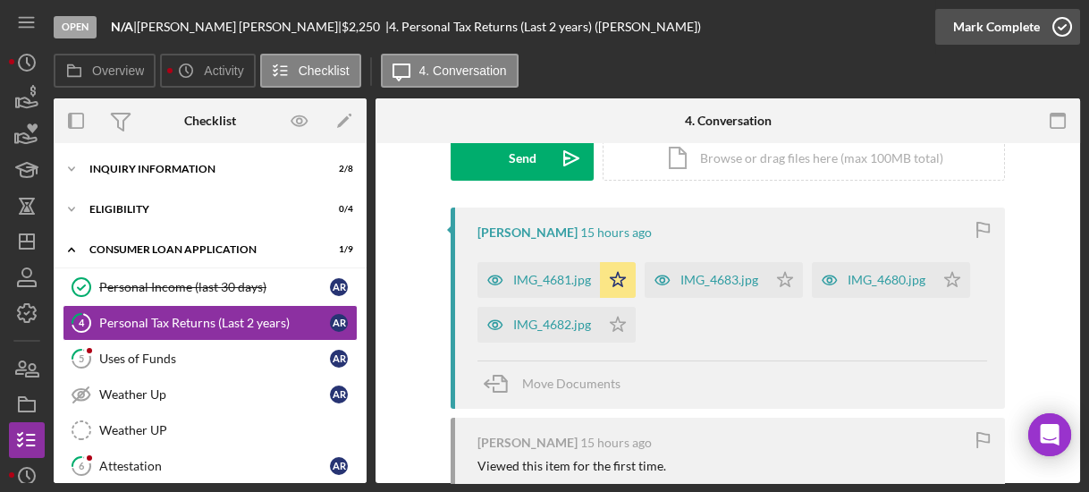
click at [1066, 22] on icon "button" at bounding box center [1062, 26] width 45 height 45
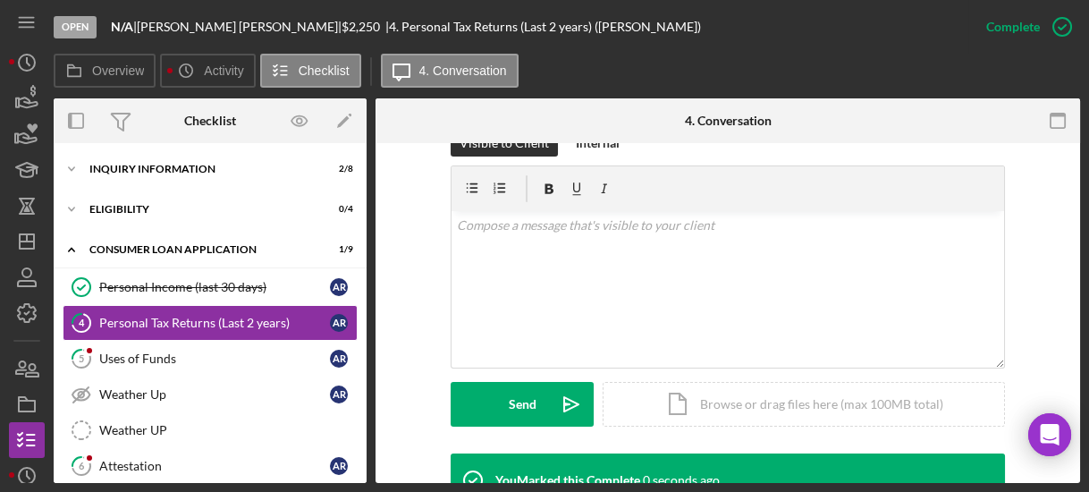
scroll to position [532, 0]
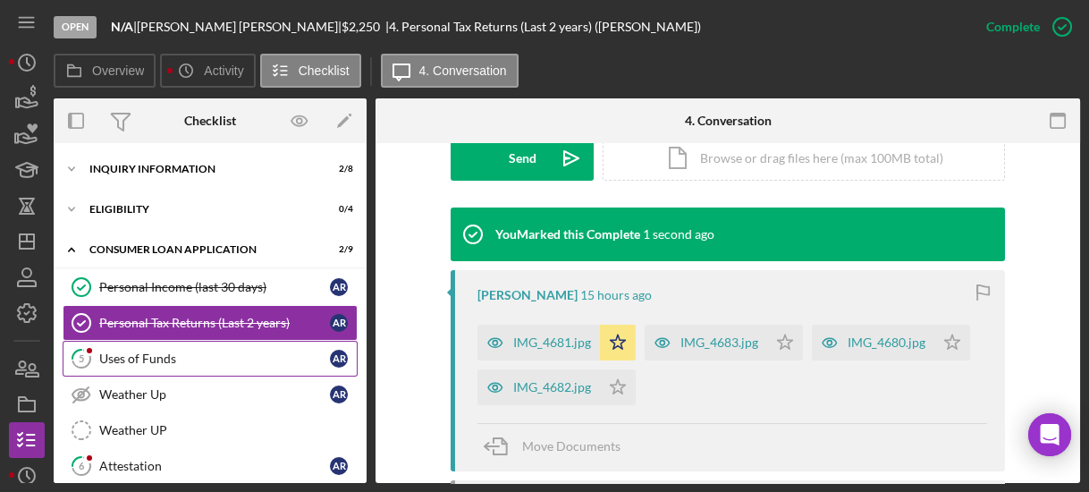
click at [153, 345] on link "5 Uses of Funds A R" at bounding box center [210, 359] width 295 height 36
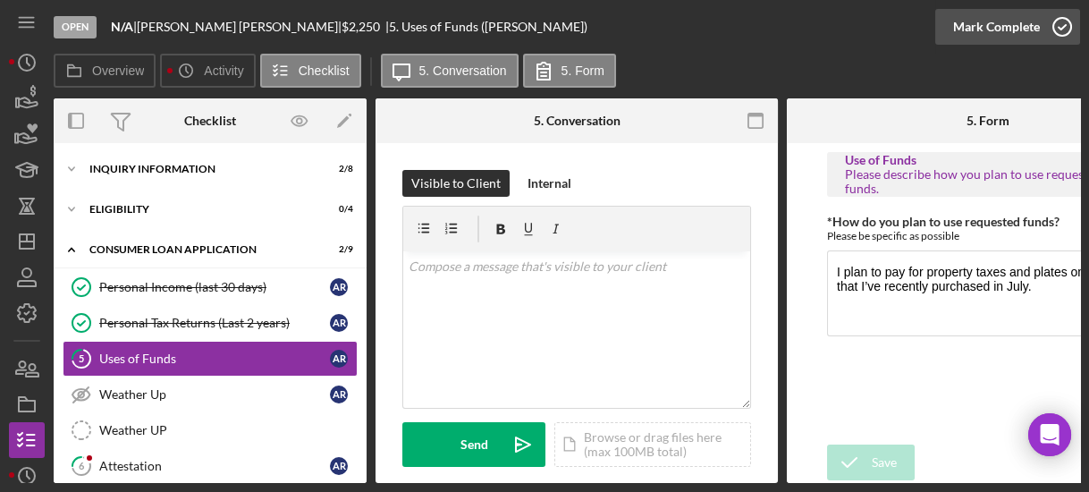
click at [1063, 39] on icon "button" at bounding box center [1062, 26] width 45 height 45
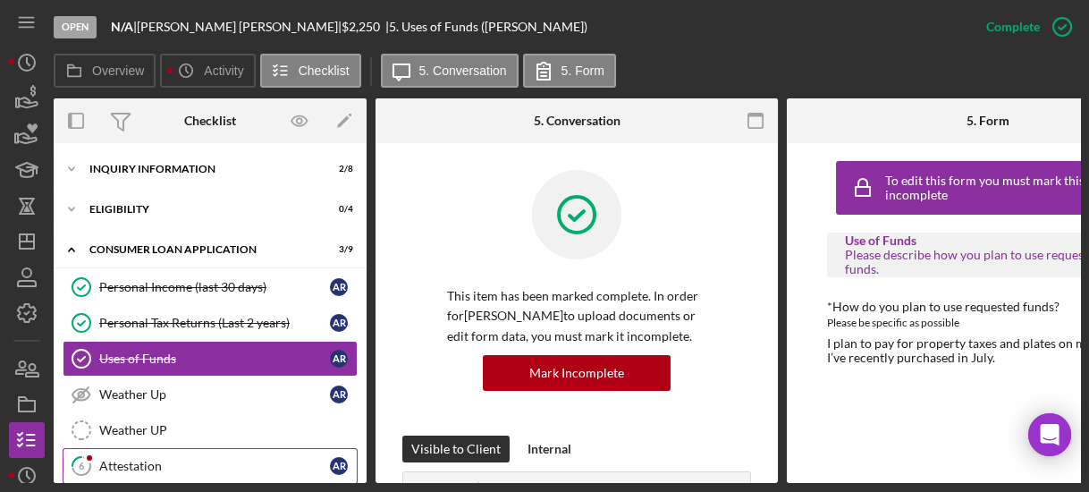
click at [198, 459] on div "Attestation" at bounding box center [214, 466] width 231 height 14
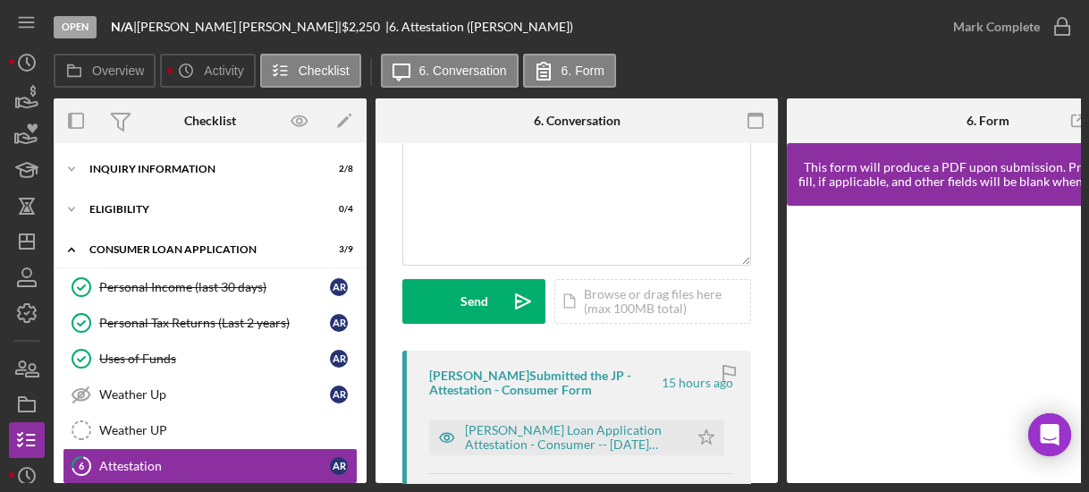
scroll to position [286, 0]
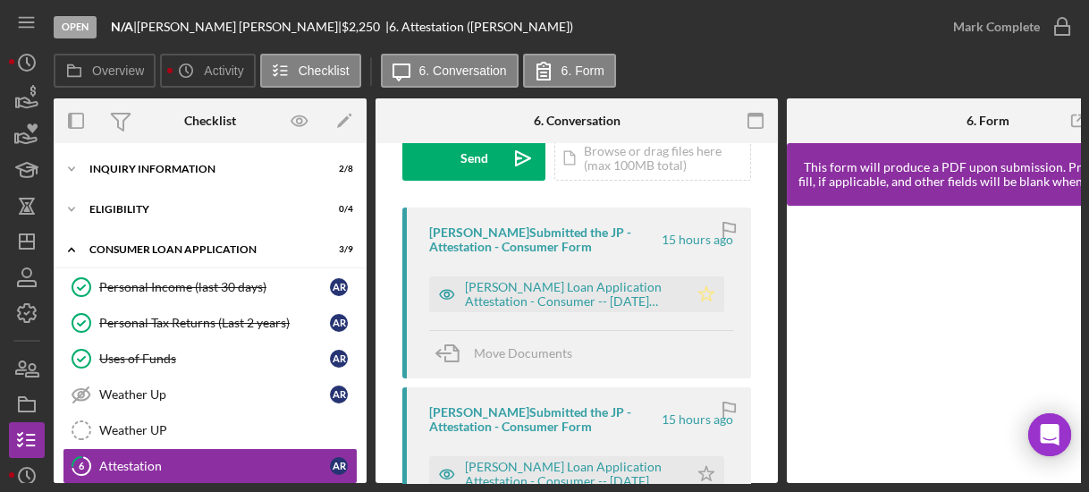
click at [710, 291] on icon "Icon/Star" at bounding box center [706, 294] width 36 height 36
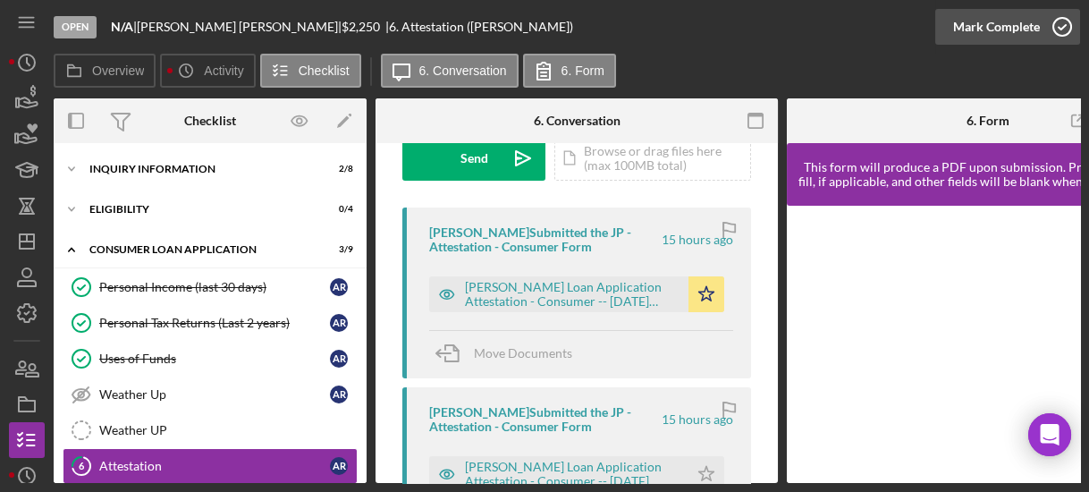
click at [1060, 22] on icon "button" at bounding box center [1062, 26] width 45 height 45
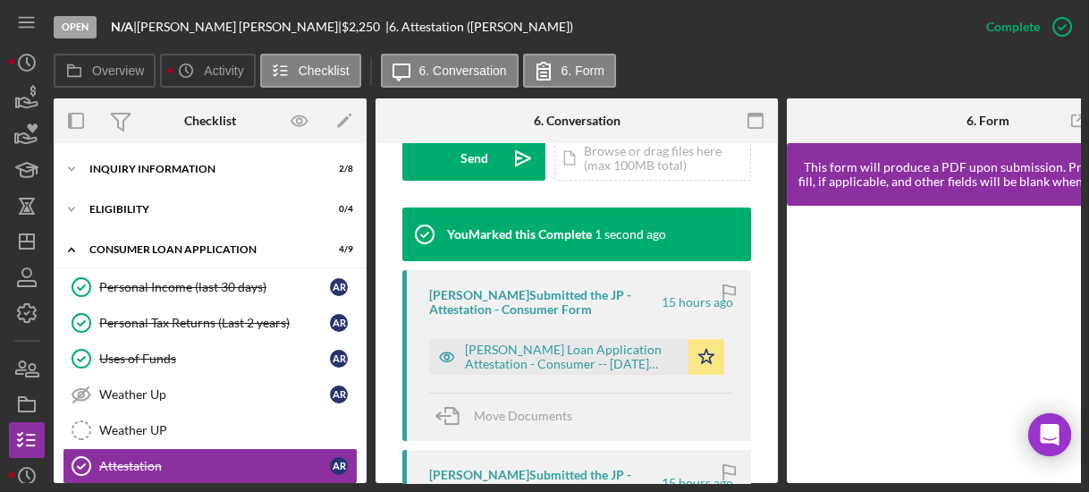
click at [359, 371] on div "Personal Income (last 30 days) Personal Income (last 30 days) A R Personal Tax …" at bounding box center [210, 434] width 313 height 331
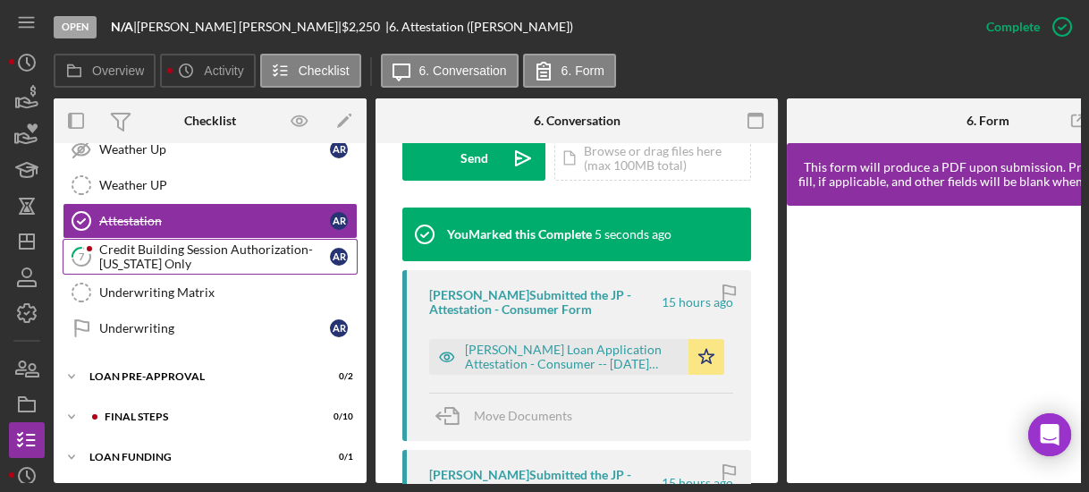
click at [131, 251] on div "Credit Building Session Authorization- [US_STATE] Only" at bounding box center [214, 256] width 231 height 29
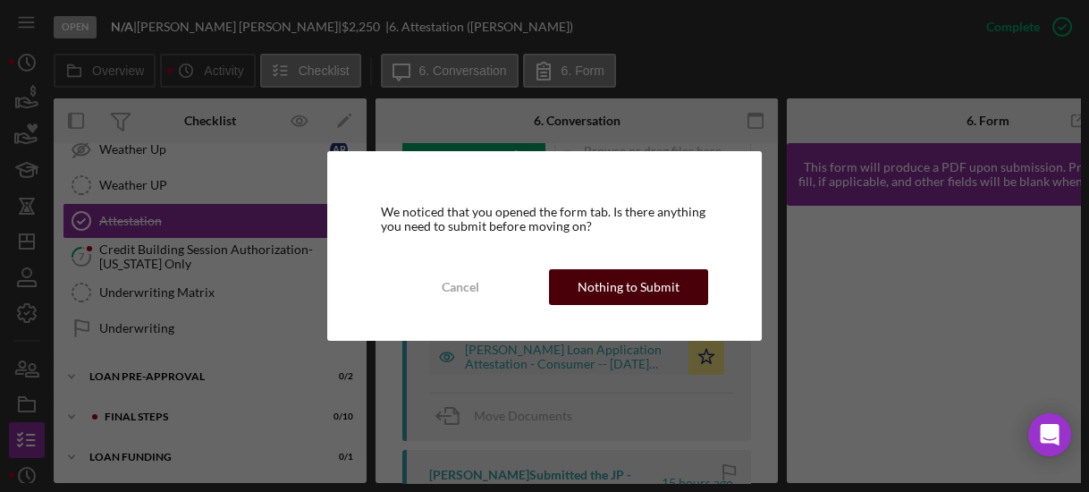
click at [626, 285] on div "Nothing to Submit" at bounding box center [629, 287] width 102 height 36
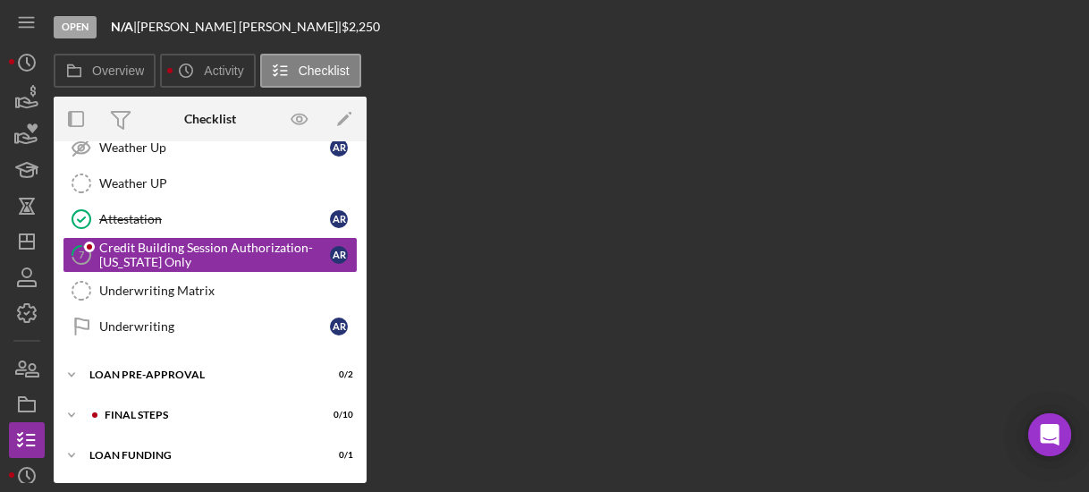
scroll to position [240, 0]
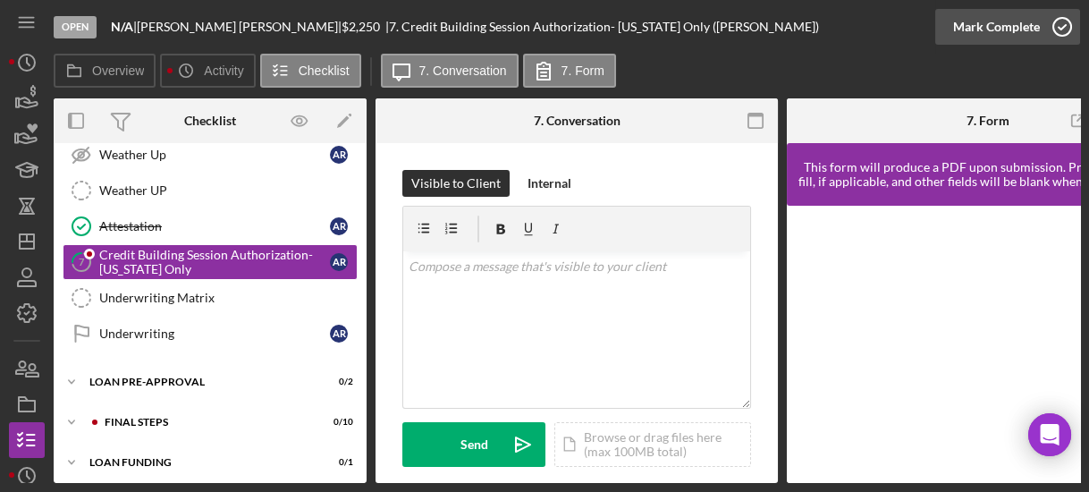
click at [1059, 36] on circle "button" at bounding box center [1062, 27] width 18 height 18
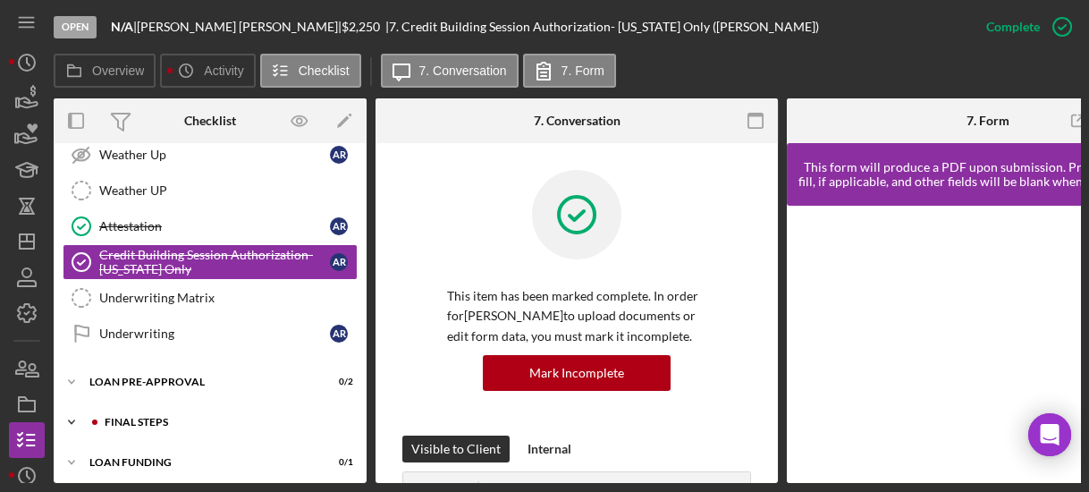
click at [73, 418] on icon "Icon/Expander" at bounding box center [72, 422] width 36 height 36
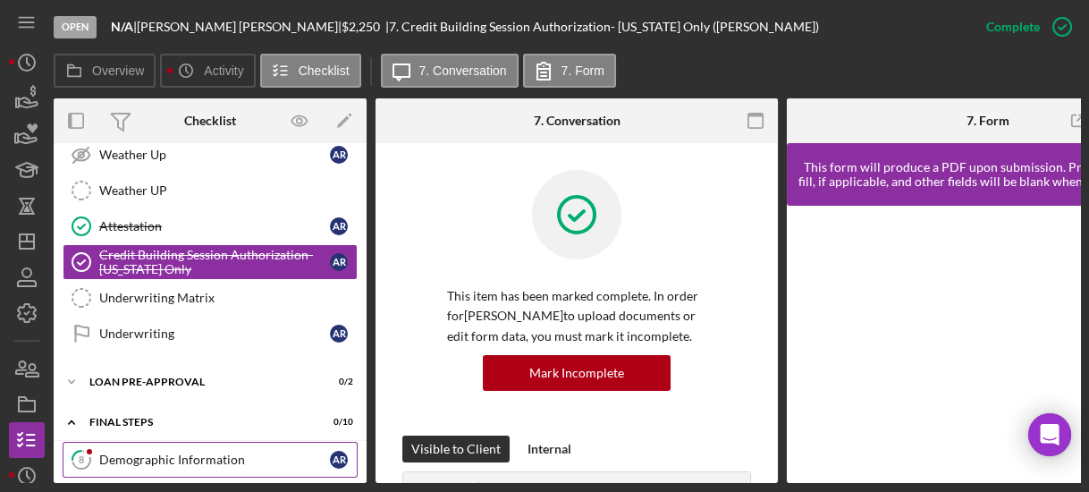
click at [128, 452] on div "Demographic Information" at bounding box center [214, 459] width 231 height 14
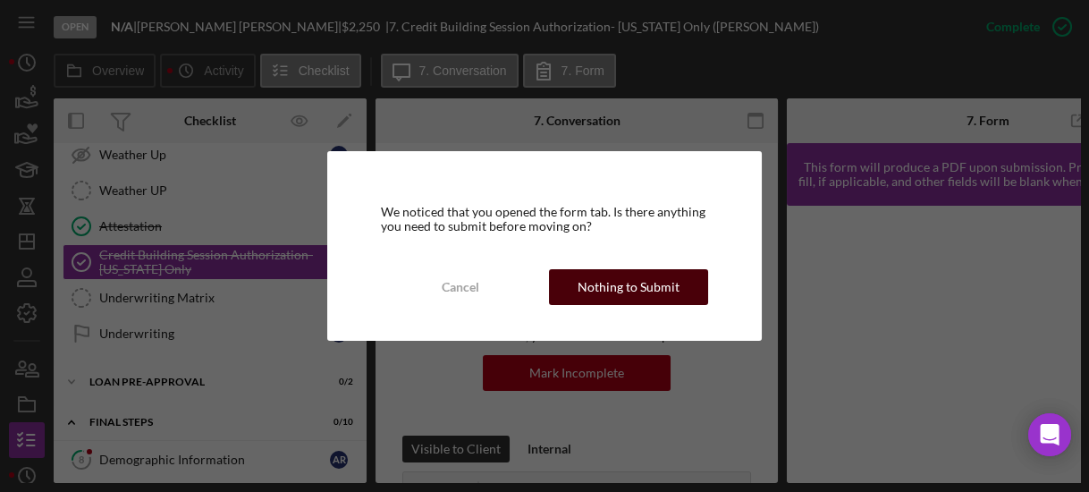
click at [602, 282] on div "Nothing to Submit" at bounding box center [629, 287] width 102 height 36
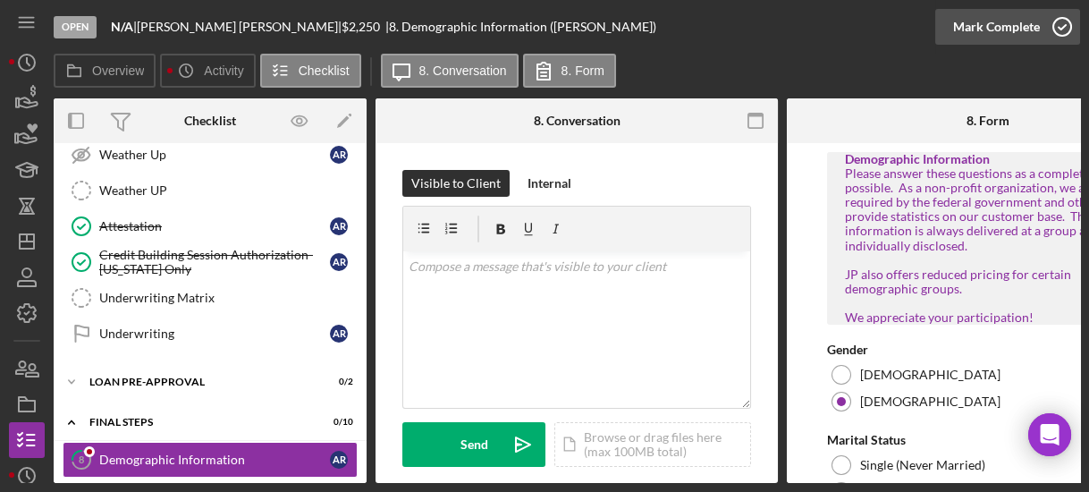
click at [1056, 26] on icon "button" at bounding box center [1062, 26] width 45 height 45
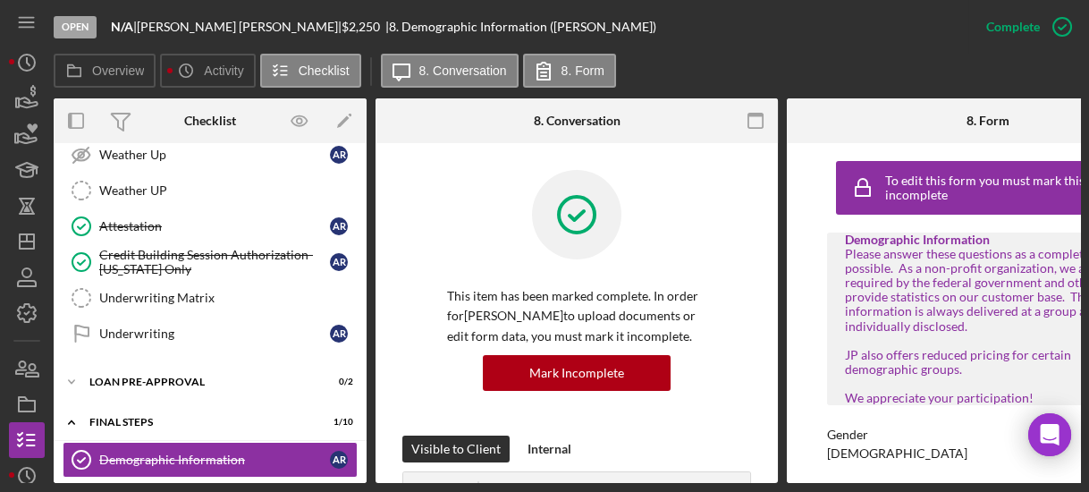
scroll to position [533, 0]
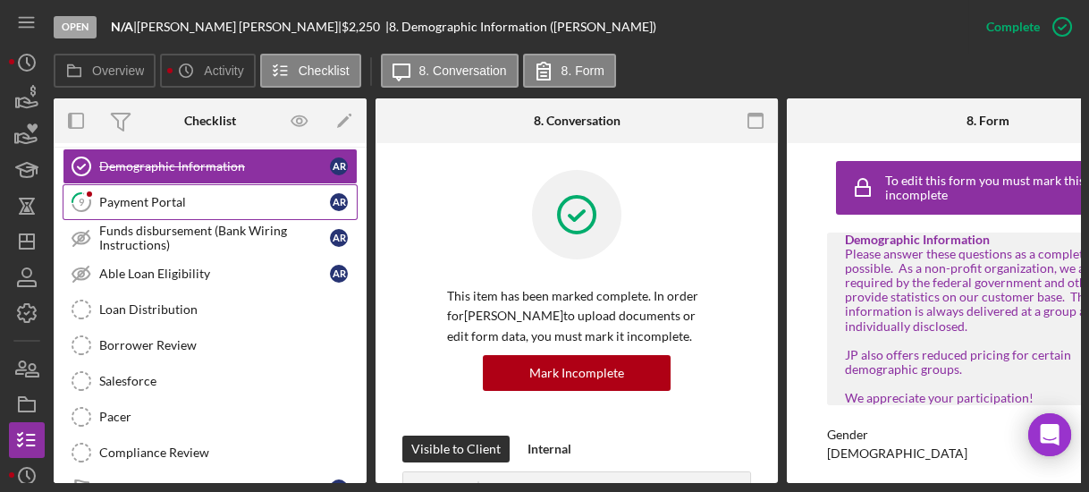
click at [103, 203] on icon "9" at bounding box center [81, 202] width 45 height 45
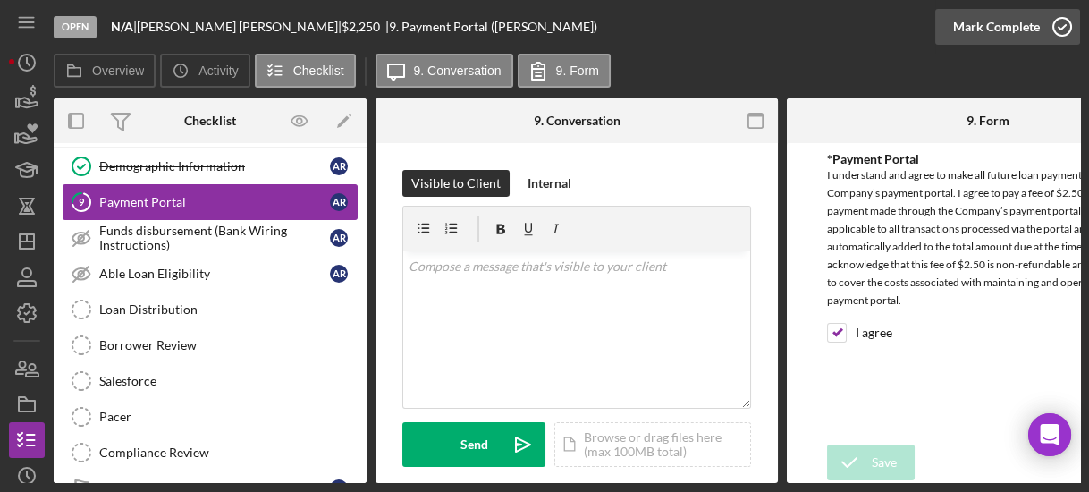
click at [1065, 31] on icon "button" at bounding box center [1062, 26] width 45 height 45
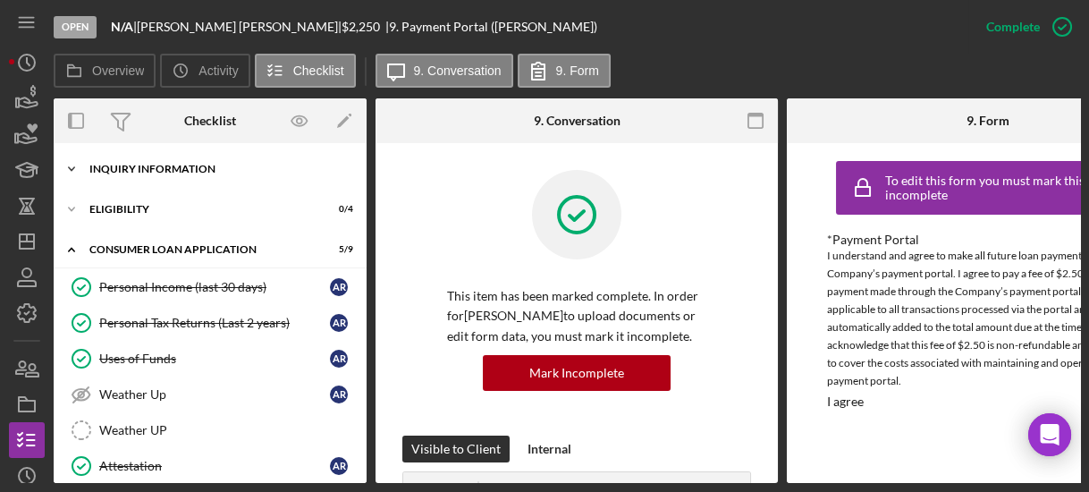
click at [76, 178] on icon "Icon/Expander" at bounding box center [72, 169] width 36 height 36
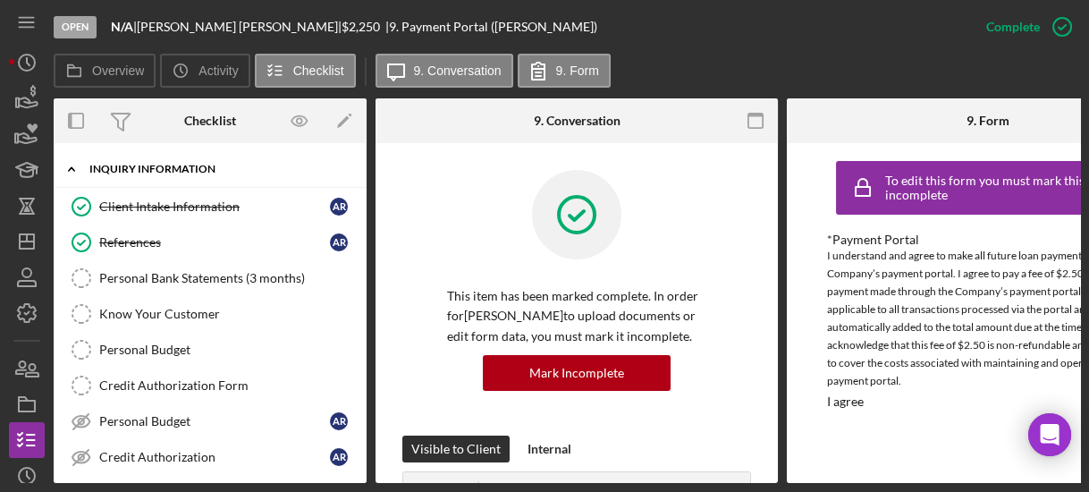
click at [76, 169] on icon "Icon/Expander" at bounding box center [72, 169] width 36 height 36
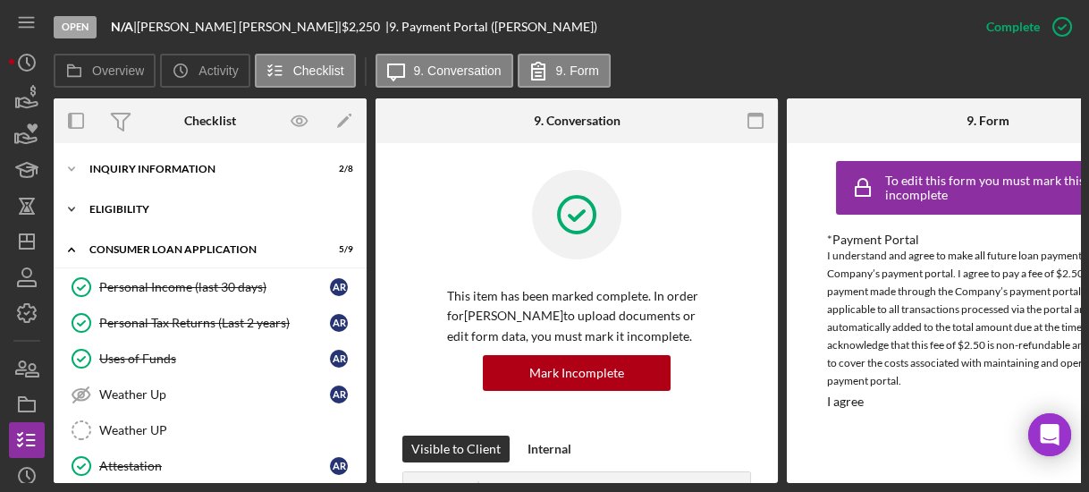
click at [68, 214] on icon "Icon/Expander" at bounding box center [72, 209] width 36 height 36
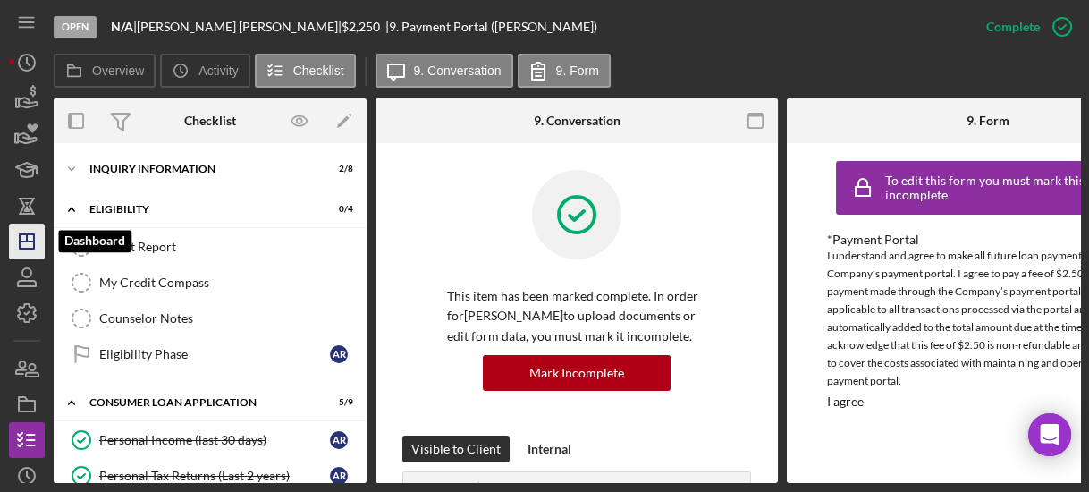
scroll to position [292, 0]
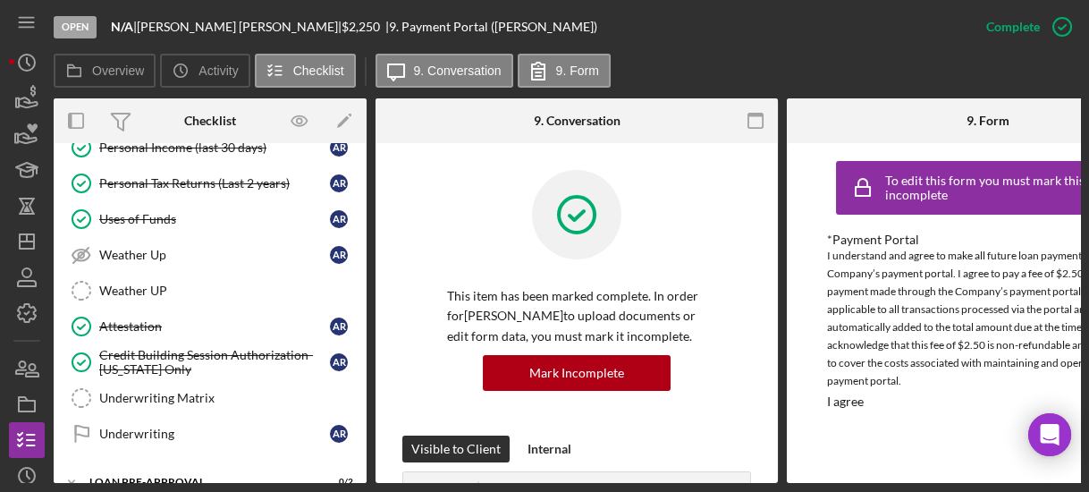
click at [647, 75] on div "Overview Icon/History Activity Checklist Icon/Message 9. Conversation 9. Form" at bounding box center [567, 72] width 1026 height 36
click at [367, 154] on div "Overview Internal Workflow Stage Open Icon/Dropdown Arrow Archive (can unarchiv…" at bounding box center [567, 290] width 1026 height 384
click at [363, 154] on div "Overview Internal Workflow Stage Open Icon/Dropdown Arrow Archive (can unarchiv…" at bounding box center [567, 290] width 1026 height 384
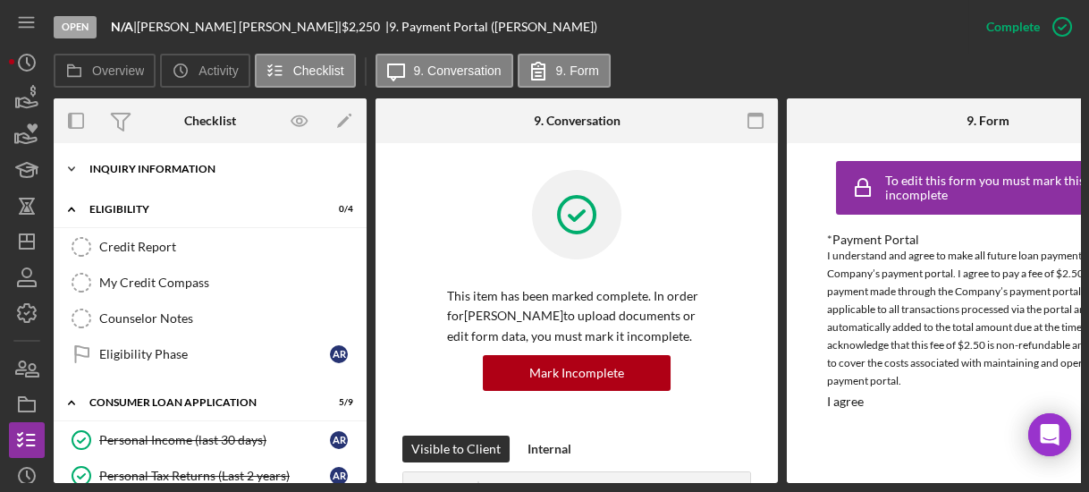
click at [66, 156] on icon "Icon/Expander" at bounding box center [72, 169] width 36 height 36
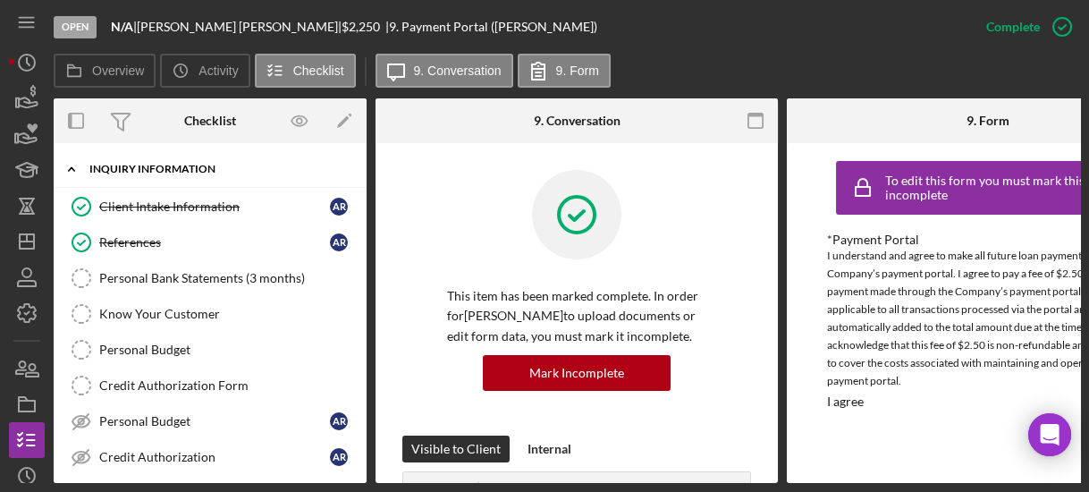
click at [64, 163] on icon "Icon/Expander" at bounding box center [72, 169] width 36 height 36
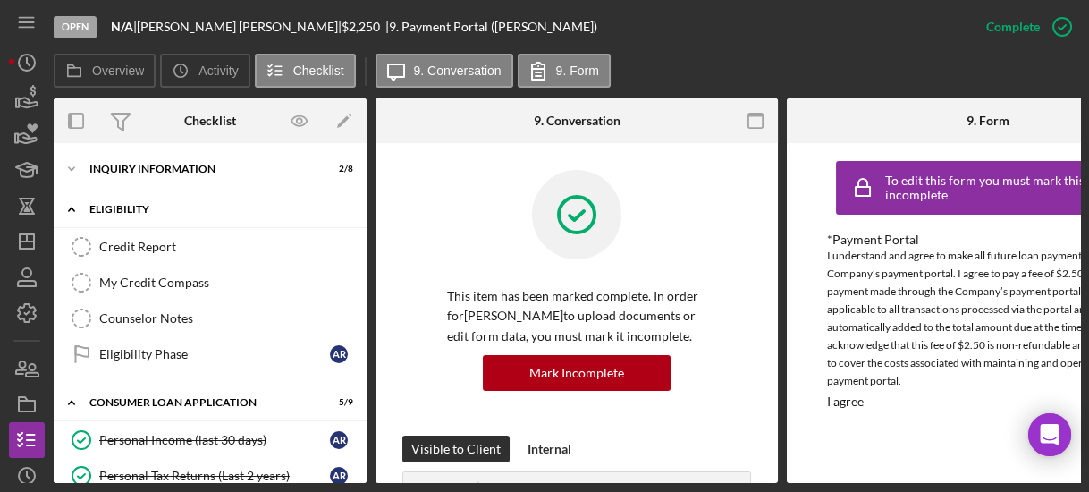
click at [67, 201] on icon "Icon/Expander" at bounding box center [72, 209] width 36 height 36
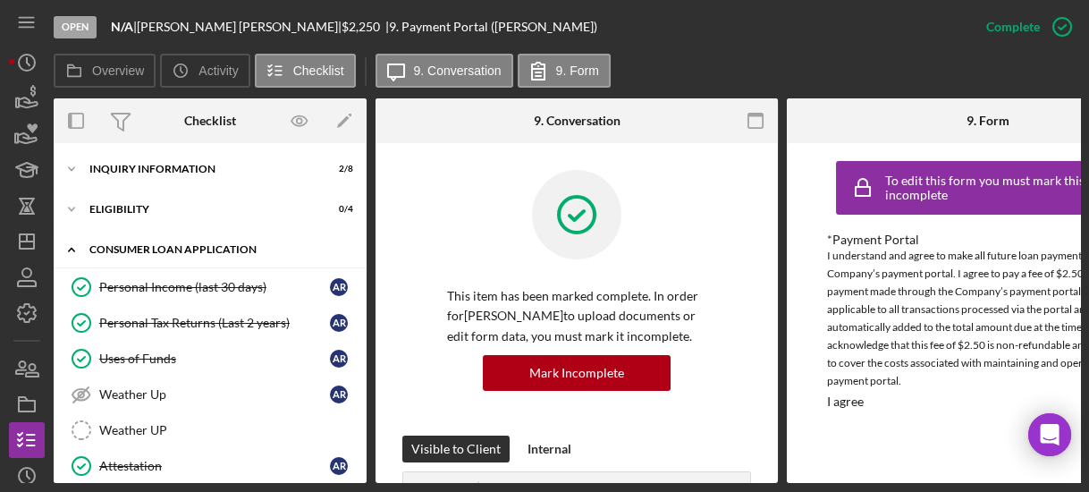
click at [68, 243] on icon "Icon/Expander" at bounding box center [72, 250] width 36 height 36
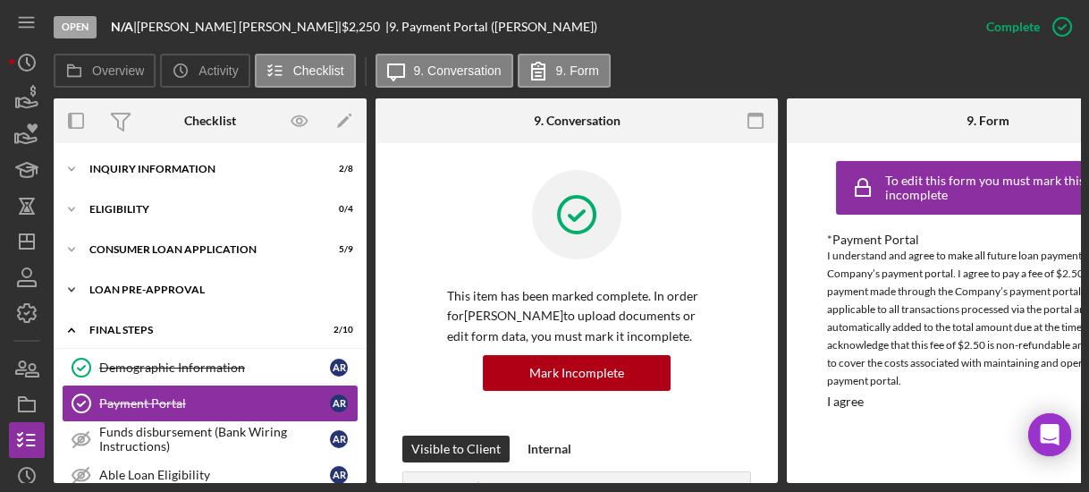
click at [69, 284] on icon "Icon/Expander" at bounding box center [72, 290] width 36 height 36
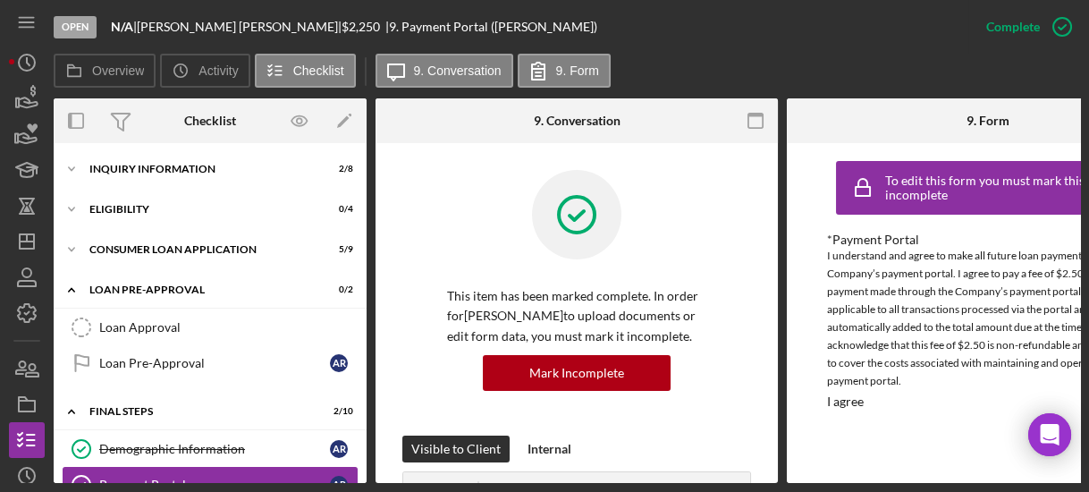
click at [359, 381] on div "Loan Approval Loan Approval Loan Pre-Approval Loan Pre-Approval A R" at bounding box center [210, 349] width 313 height 80
click at [359, 379] on div "Loan Approval Loan Approval Loan Pre-Approval Loan Pre-Approval A R" at bounding box center [210, 349] width 313 height 80
click at [367, 376] on div "Overview Internal Workflow Stage Open Icon/Dropdown Arrow Archive (can unarchiv…" at bounding box center [567, 290] width 1026 height 384
drag, startPoint x: 365, startPoint y: 371, endPoint x: 361, endPoint y: 428, distance: 57.3
click at [361, 428] on div "Icon/Expander Inquiry Information 2 / 8 Icon/Expander Eligibility 0 / 4 Icon/Ex…" at bounding box center [210, 313] width 313 height 340
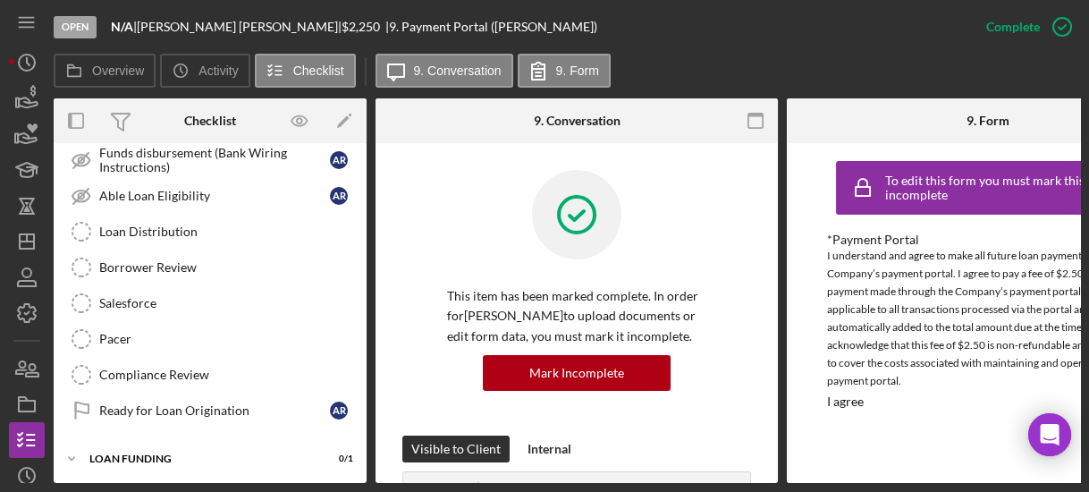
scroll to position [67, 0]
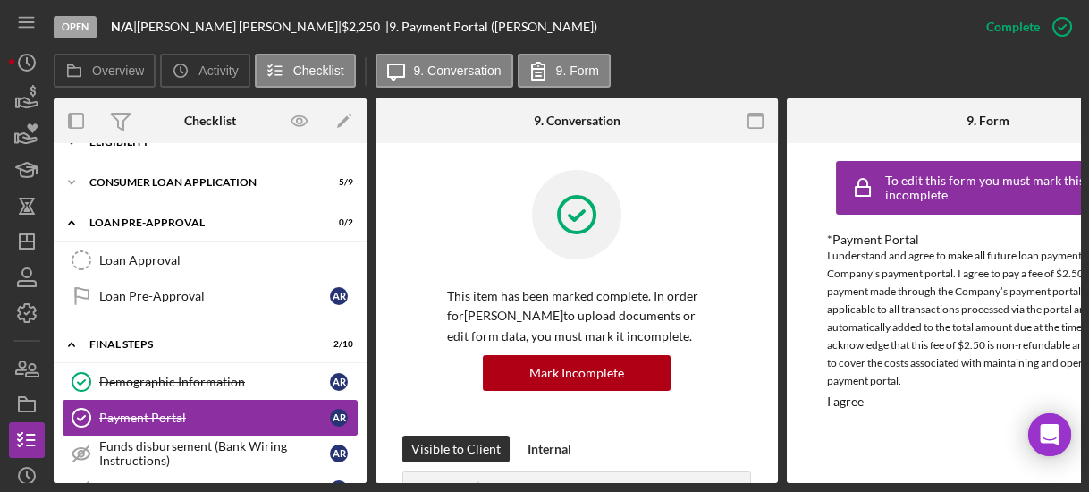
click at [358, 151] on div "Icon/Expander Eligibility 0 / 4" at bounding box center [210, 142] width 313 height 36
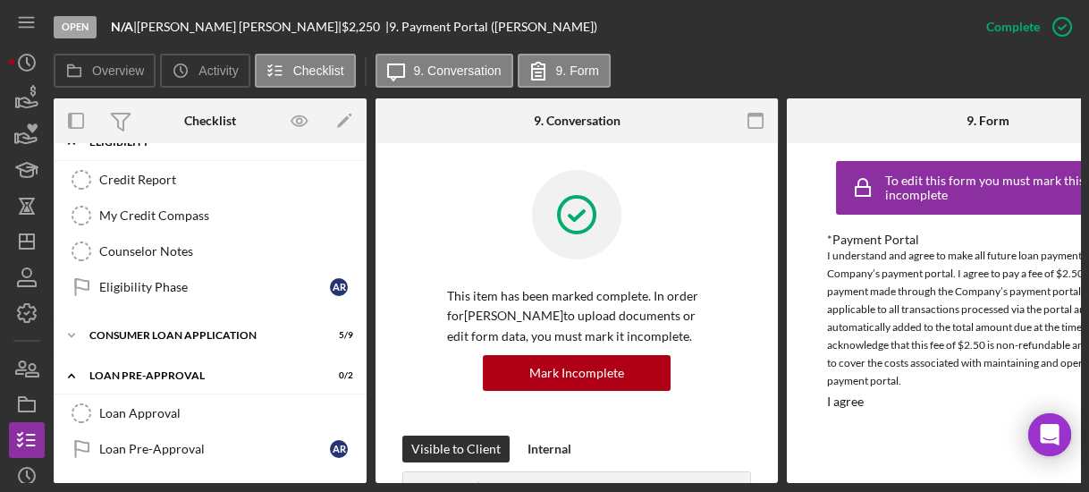
click at [360, 148] on div "Icon/Expander Eligibility 0 / 4" at bounding box center [210, 142] width 313 height 37
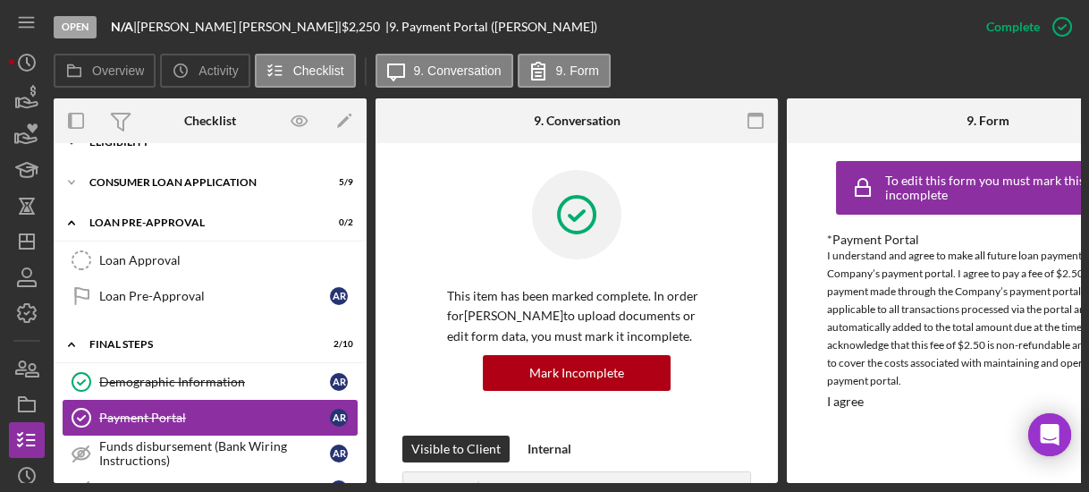
click at [360, 148] on div "Icon/Expander Eligibility 0 / 4" at bounding box center [210, 142] width 313 height 36
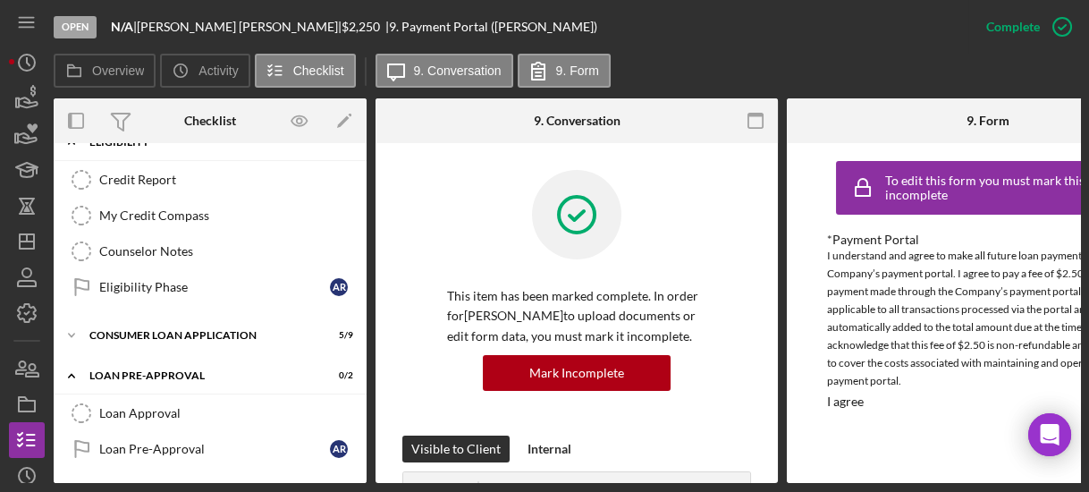
click at [360, 148] on div "Icon/Expander Eligibility 0 / 4" at bounding box center [210, 142] width 313 height 37
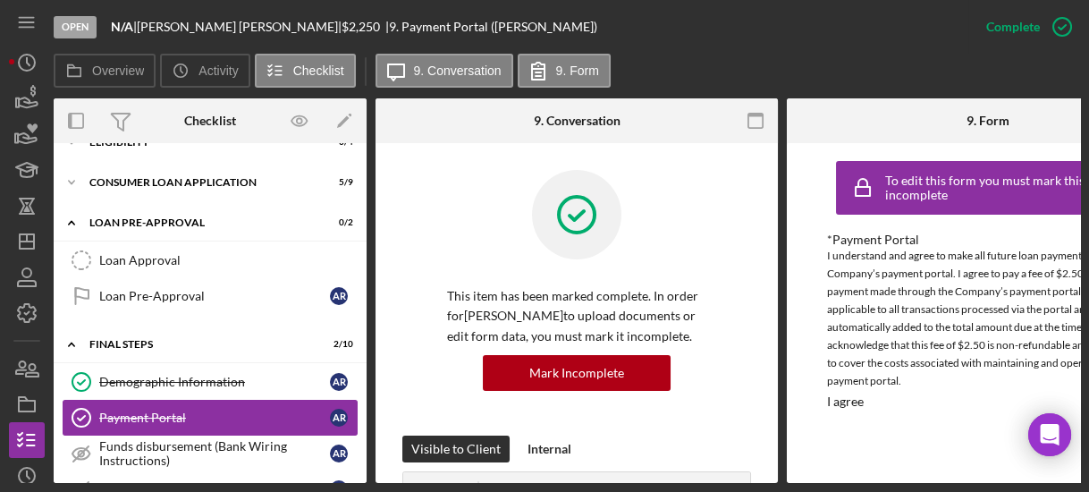
scroll to position [0, 0]
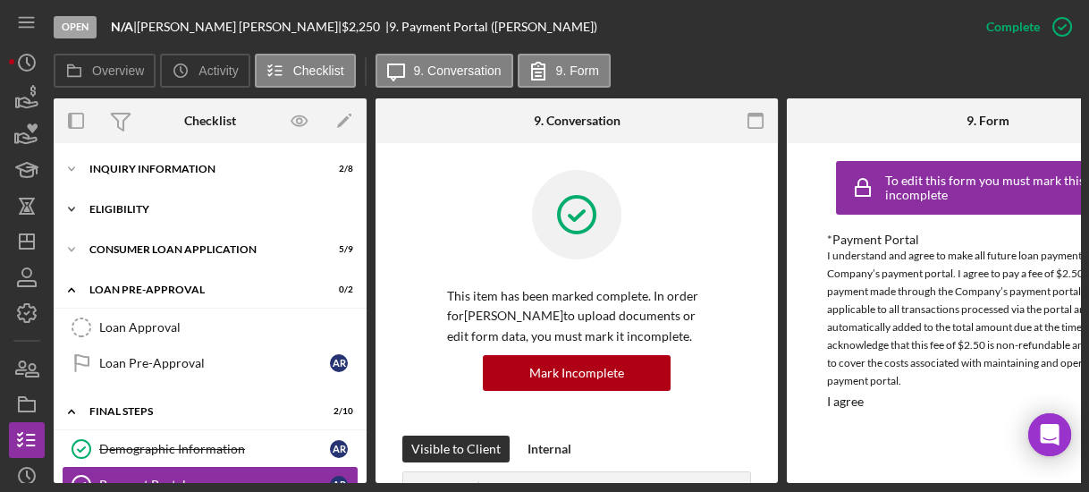
click at [79, 207] on icon "Icon/Expander" at bounding box center [72, 209] width 36 height 36
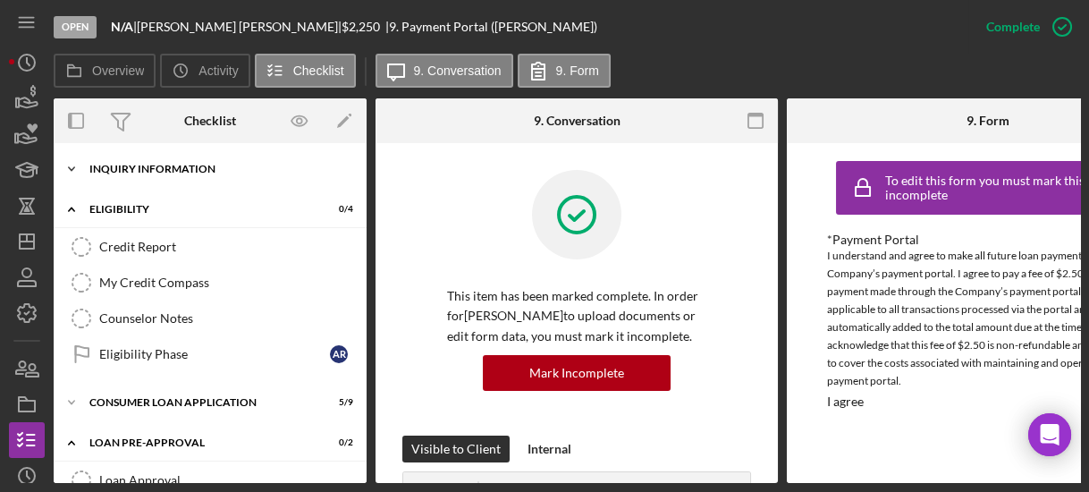
click at [79, 162] on icon "Icon/Expander" at bounding box center [72, 169] width 36 height 36
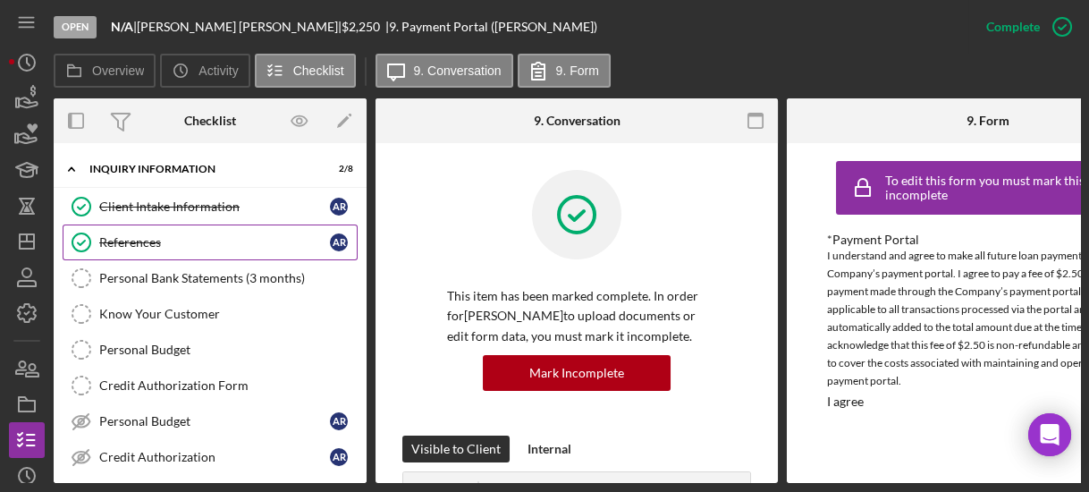
click at [134, 240] on div "References" at bounding box center [214, 242] width 231 height 14
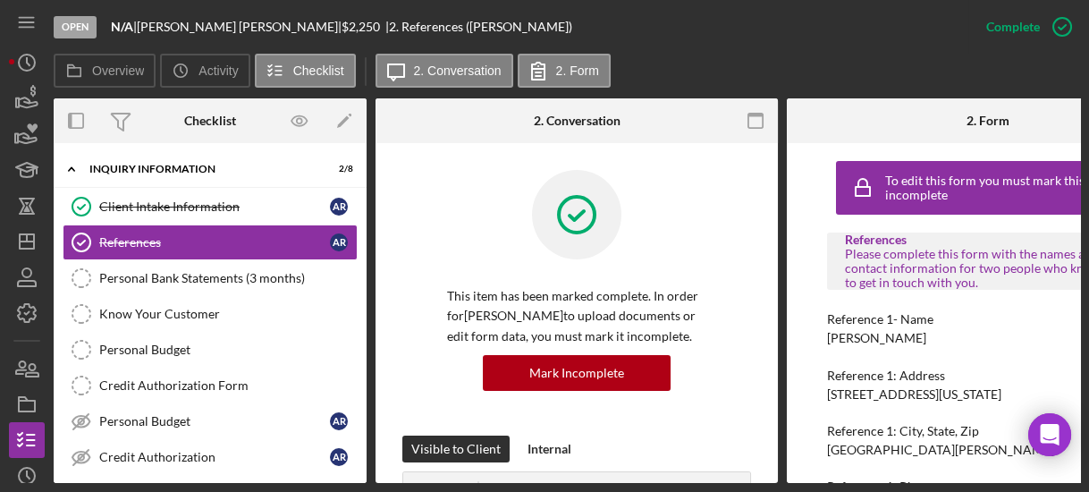
click at [824, 333] on div "To edit this form you must mark this item incomplete References Please complete…" at bounding box center [988, 313] width 402 height 340
drag, startPoint x: 822, startPoint y: 336, endPoint x: 898, endPoint y: 345, distance: 76.5
drag, startPoint x: 898, startPoint y: 345, endPoint x: 800, endPoint y: 361, distance: 98.8
click at [800, 361] on div "To edit this form you must mark this item incomplete References Please complete…" at bounding box center [988, 313] width 402 height 340
drag, startPoint x: 828, startPoint y: 337, endPoint x: 934, endPoint y: 340, distance: 106.4
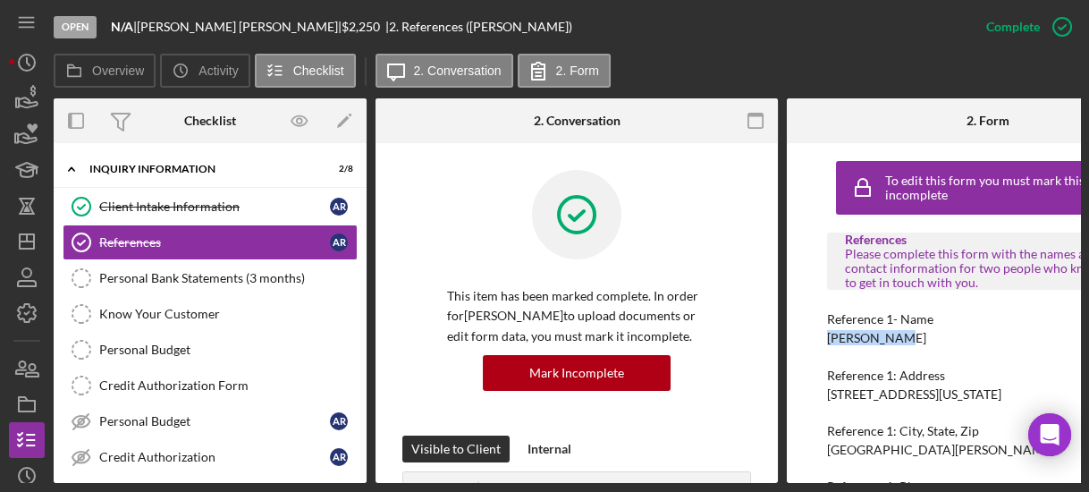
click at [934, 340] on div "Reference 1- Name Oria Fields" at bounding box center [988, 328] width 322 height 33
copy div "Oria Fields"
click at [804, 409] on div "To edit this form you must mark this item incomplete References Please complete…" at bounding box center [988, 313] width 402 height 340
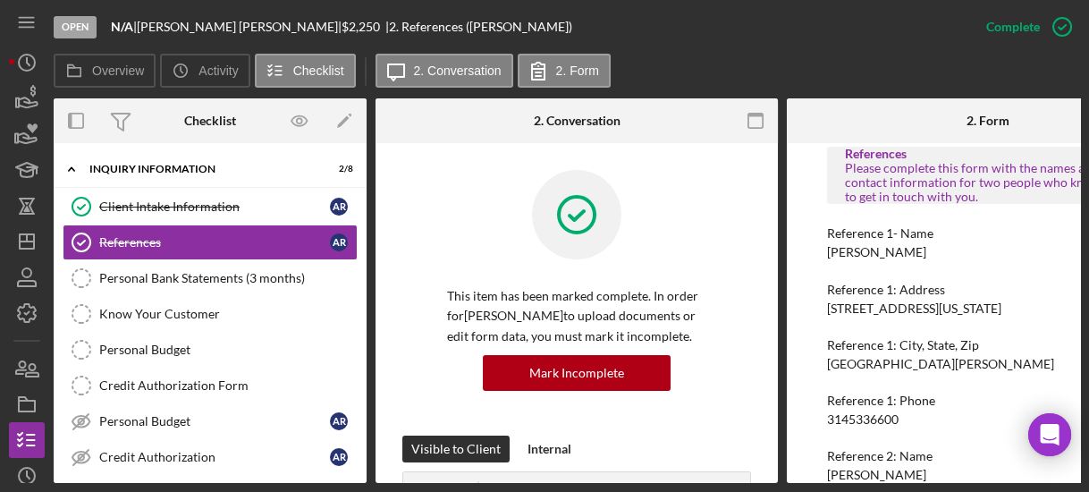
scroll to position [114, 0]
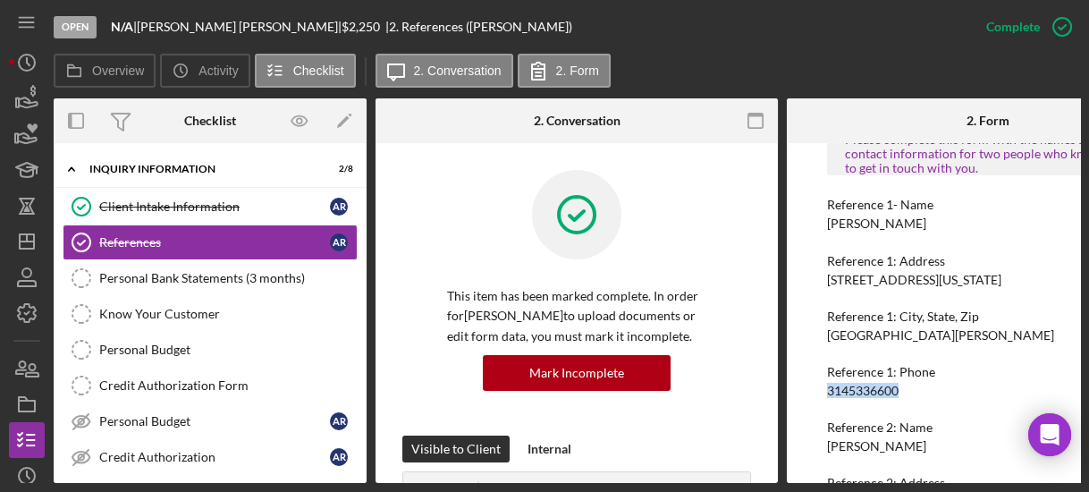
drag, startPoint x: 820, startPoint y: 392, endPoint x: 931, endPoint y: 391, distance: 110.9
click at [931, 391] on div "To edit this form you must mark this item incomplete References Please complete…" at bounding box center [988, 313] width 402 height 340
copy div "3145336600"
click at [975, 362] on div "References Please complete this form with the names and contact information for…" at bounding box center [988, 369] width 322 height 502
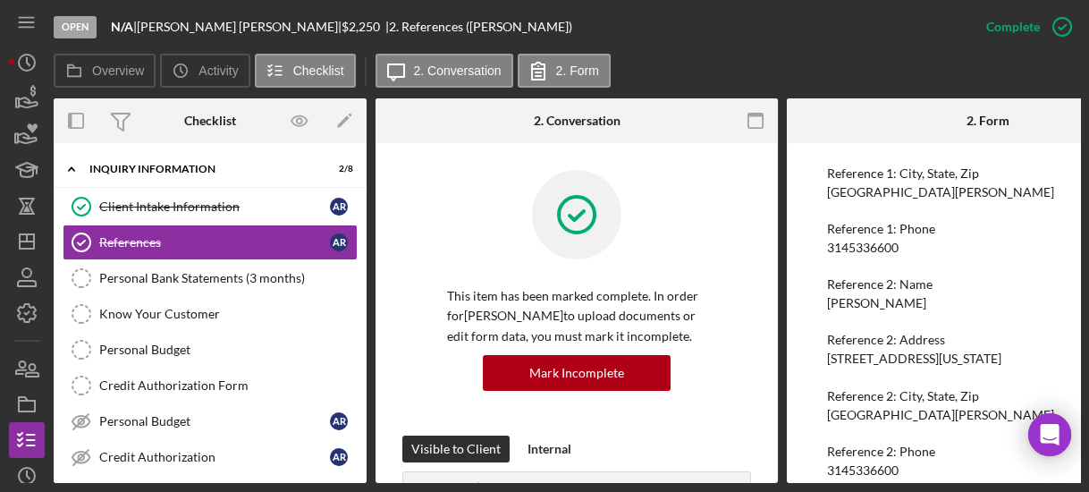
scroll to position [283, 0]
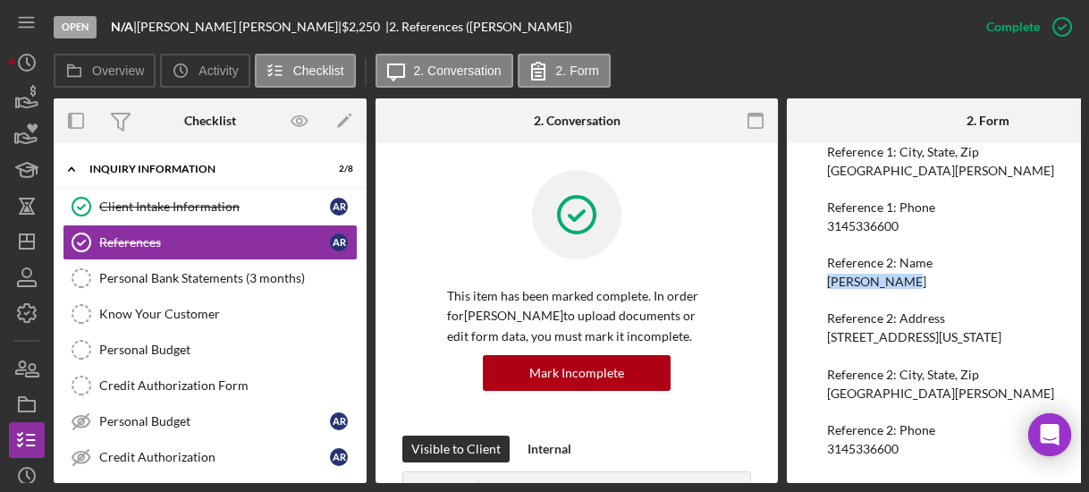
drag, startPoint x: 824, startPoint y: 283, endPoint x: 922, endPoint y: 276, distance: 97.7
click at [922, 276] on div "To edit this form you must mark this item incomplete References Please complete…" at bounding box center [988, 313] width 402 height 340
copy div "Roslyn Smith"
drag, startPoint x: 821, startPoint y: 444, endPoint x: 926, endPoint y: 449, distance: 105.6
click at [926, 449] on div "To edit this form you must mark this item incomplete References Please complete…" at bounding box center [988, 313] width 402 height 340
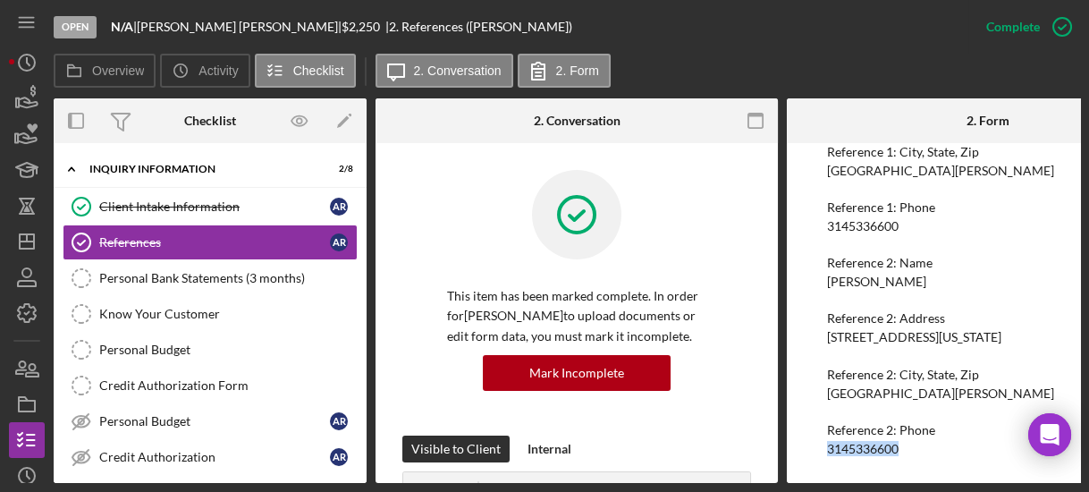
copy div "3145336600"
click at [141, 204] on div "Client Intake Information" at bounding box center [214, 206] width 231 height 14
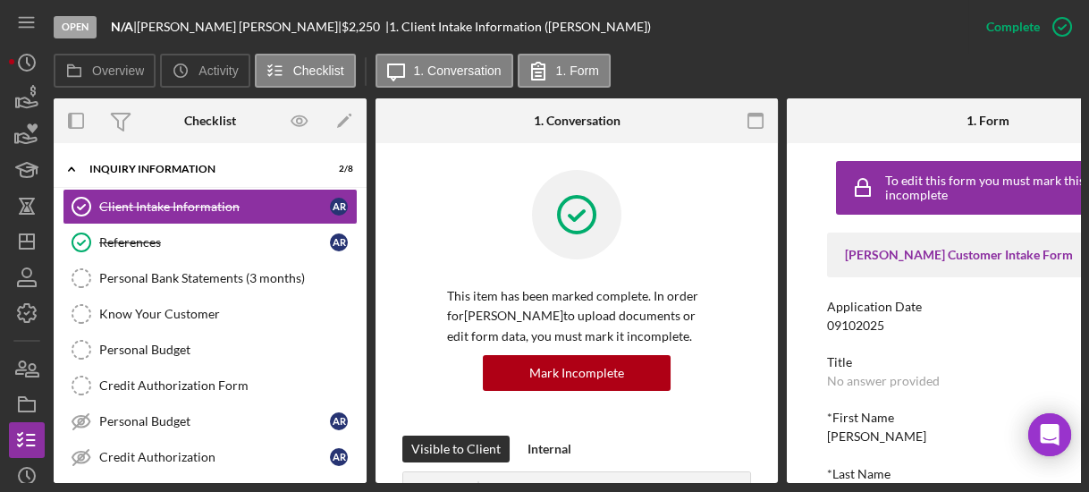
click at [368, 460] on div "Overview Internal Workflow Stage Open Icon/Dropdown Arrow Archive (can unarchiv…" at bounding box center [567, 290] width 1026 height 384
click at [367, 458] on div "Overview Internal Workflow Stage Open Icon/Dropdown Arrow Archive (can unarchiv…" at bounding box center [567, 290] width 1026 height 384
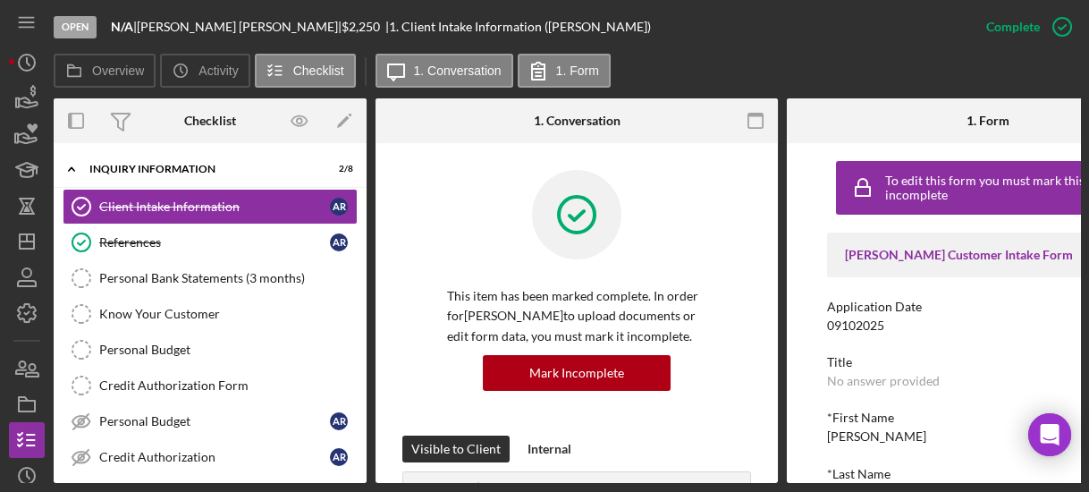
drag, startPoint x: 367, startPoint y: 458, endPoint x: 364, endPoint y: 447, distance: 11.1
click at [364, 447] on div "Overview Internal Workflow Stage Open Icon/Dropdown Arrow Archive (can unarchiv…" at bounding box center [567, 290] width 1026 height 384
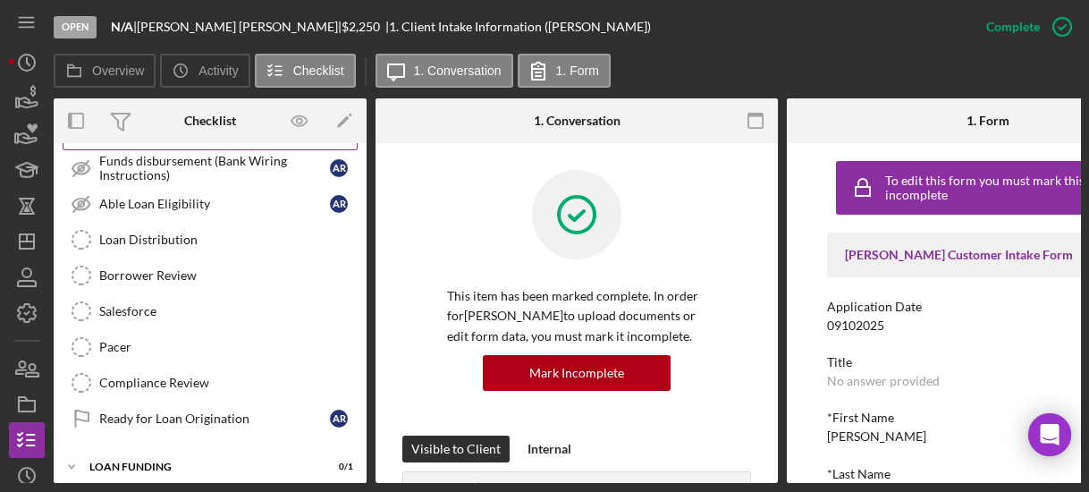
scroll to position [508, 0]
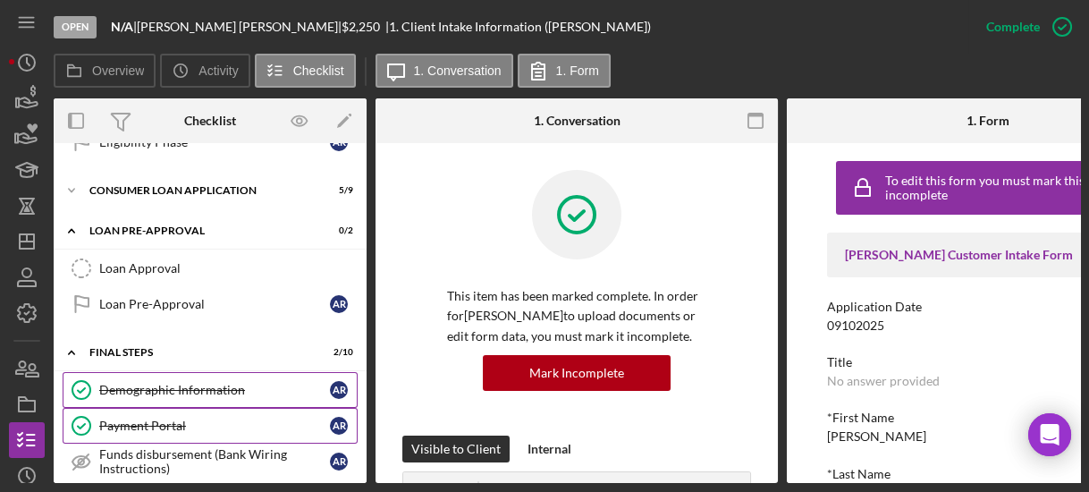
click at [235, 383] on div "Demographic Information" at bounding box center [214, 390] width 231 height 14
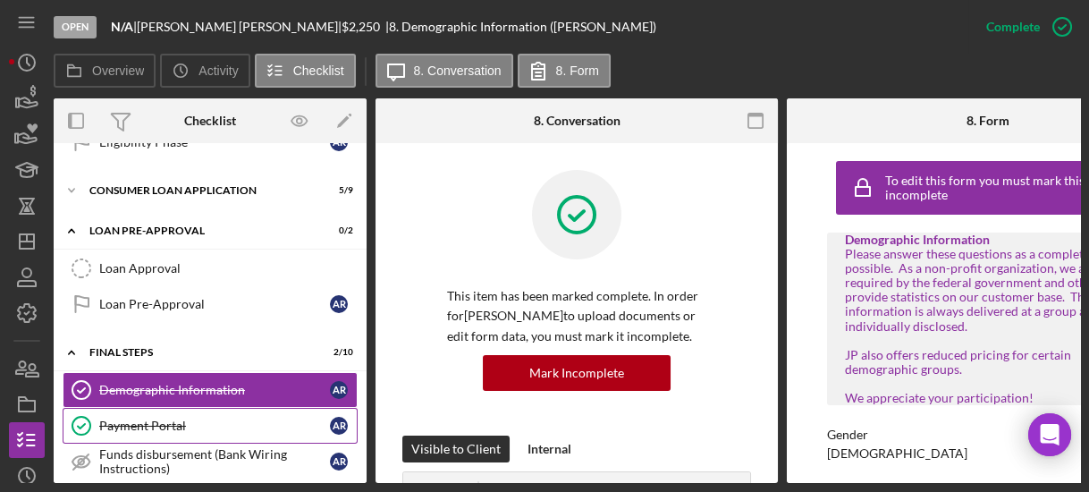
click at [806, 379] on div "To edit this form you must mark this item incomplete Demographic Information Pl…" at bounding box center [988, 313] width 402 height 340
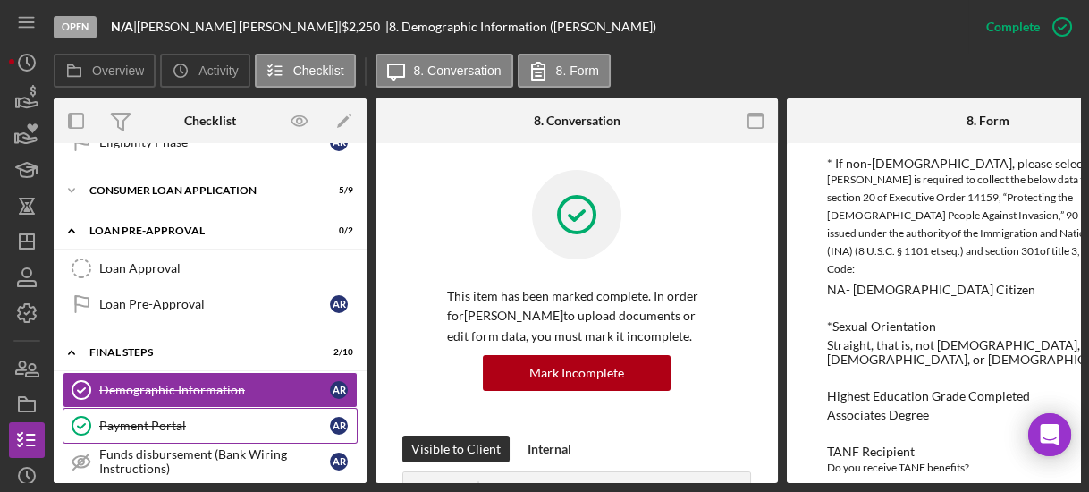
scroll to position [1202, 0]
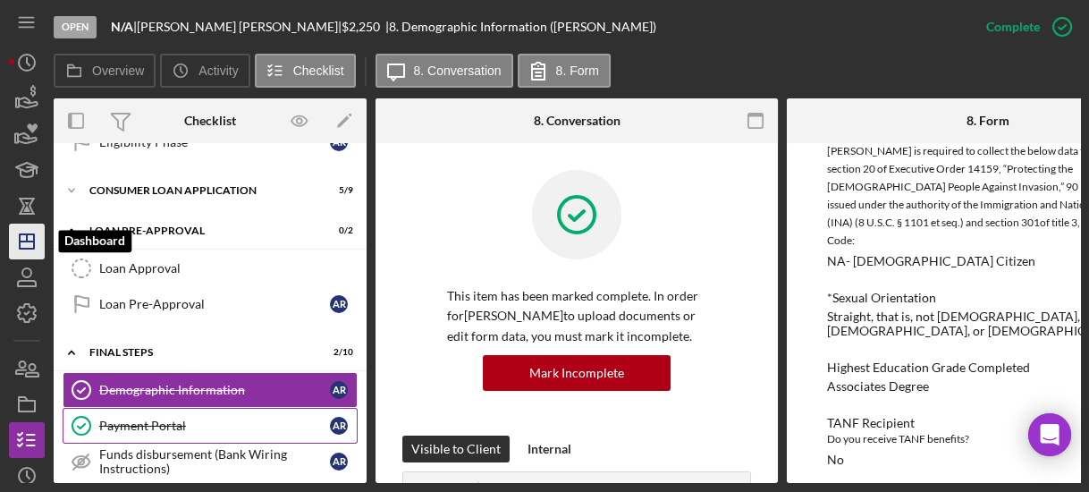
click at [31, 234] on polygon "button" at bounding box center [27, 241] width 14 height 14
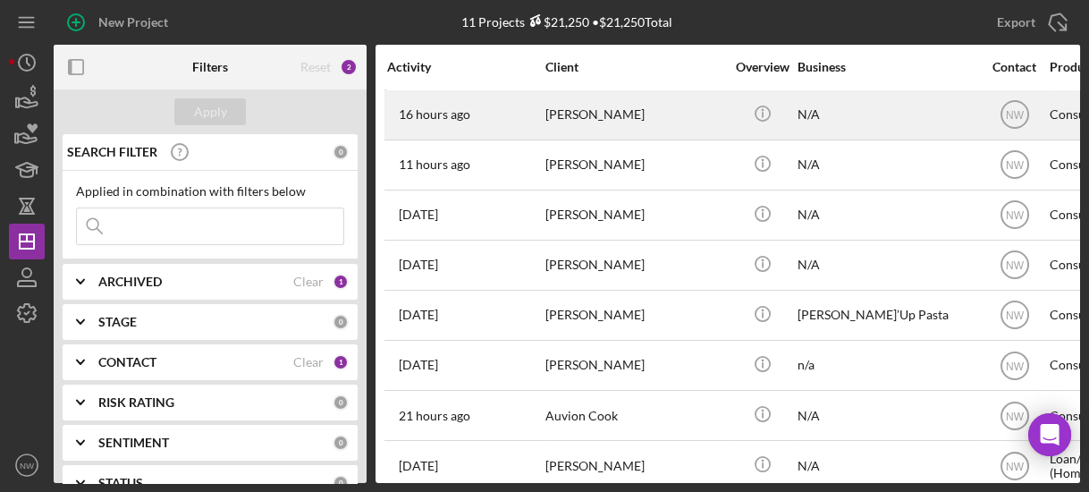
click at [581, 115] on div "Alfreda Roberts" at bounding box center [634, 114] width 179 height 47
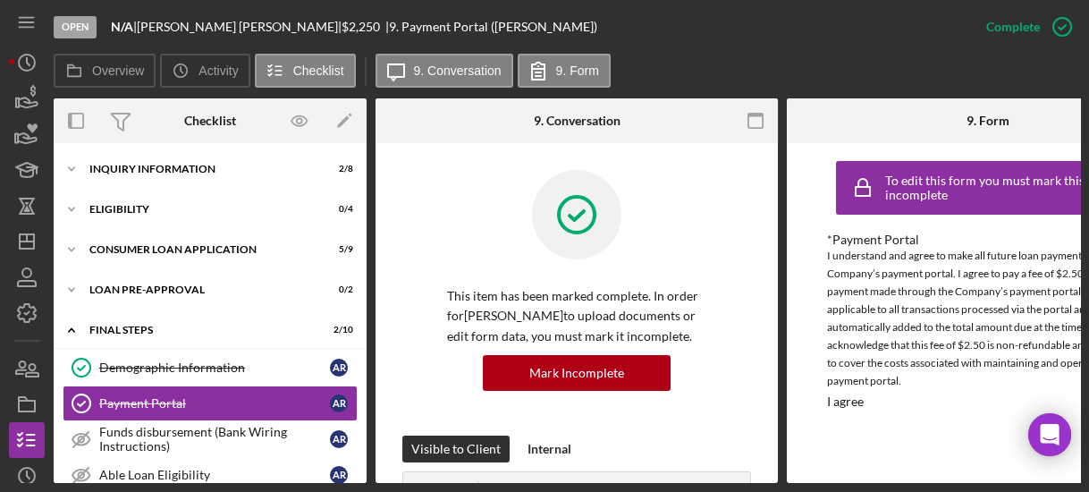
scroll to position [88, 0]
